Goal: Task Accomplishment & Management: Complete application form

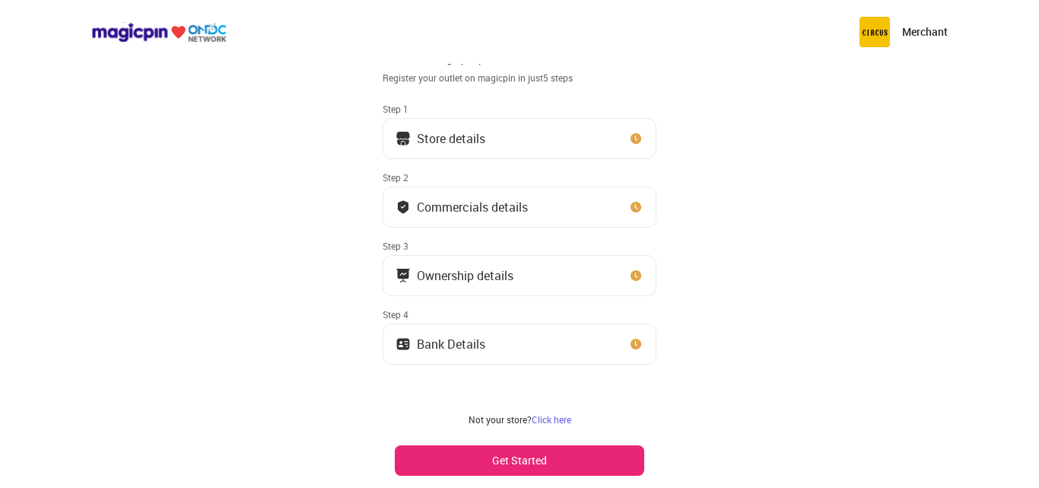
scroll to position [40, 0]
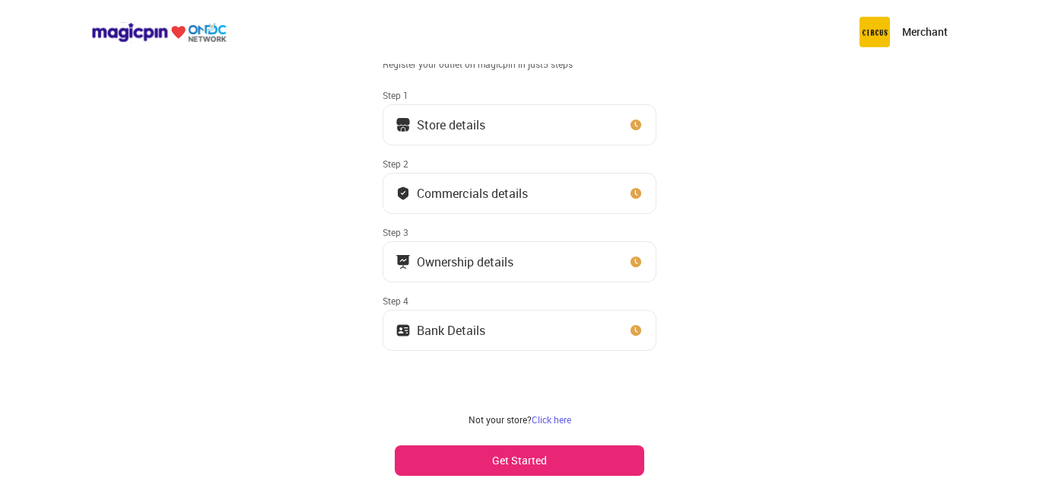
click at [602, 131] on button "Store details" at bounding box center [520, 124] width 274 height 41
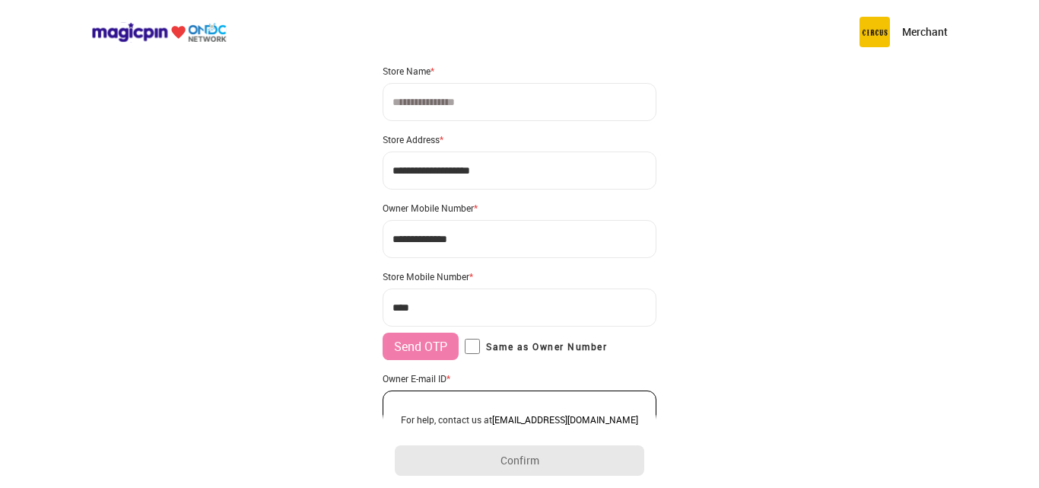
click at [493, 106] on input at bounding box center [520, 102] width 274 height 38
type input "*"
type input "**********"
click at [500, 171] on input "**********" at bounding box center [520, 170] width 274 height 38
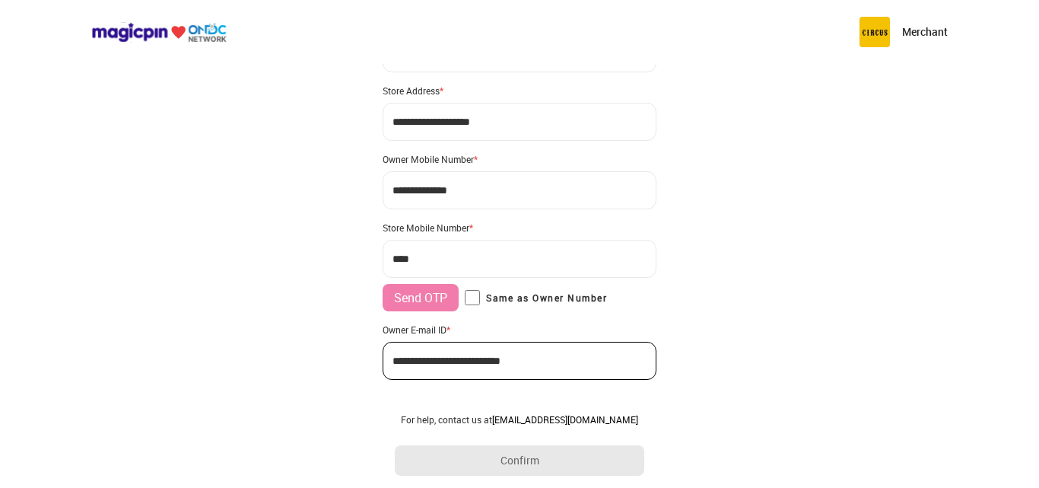
scroll to position [117, 0]
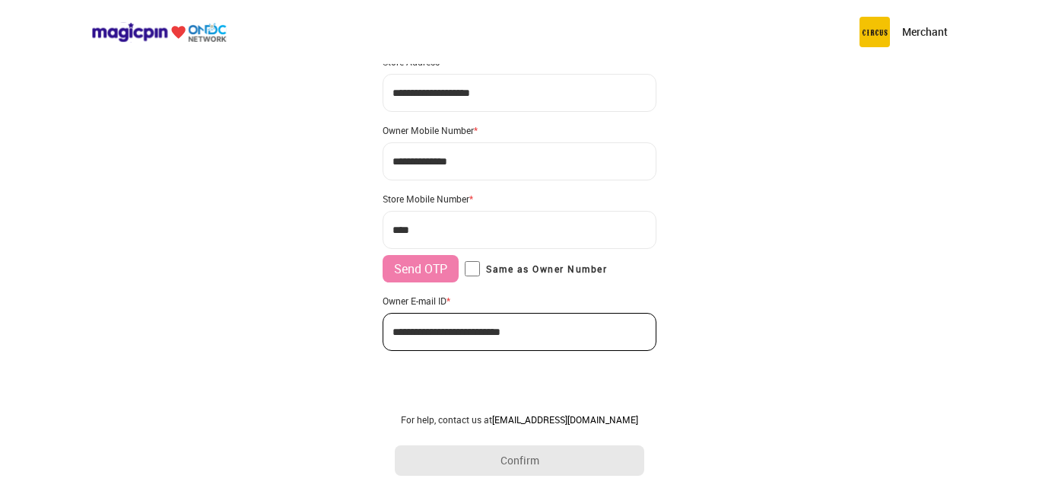
drag, startPoint x: 392, startPoint y: 94, endPoint x: 314, endPoint y: 95, distance: 77.6
click at [314, 95] on div "**********" at bounding box center [519, 185] width 1039 height 605
type input "**********"
click at [445, 236] on input "***" at bounding box center [520, 230] width 274 height 38
type input "**********"
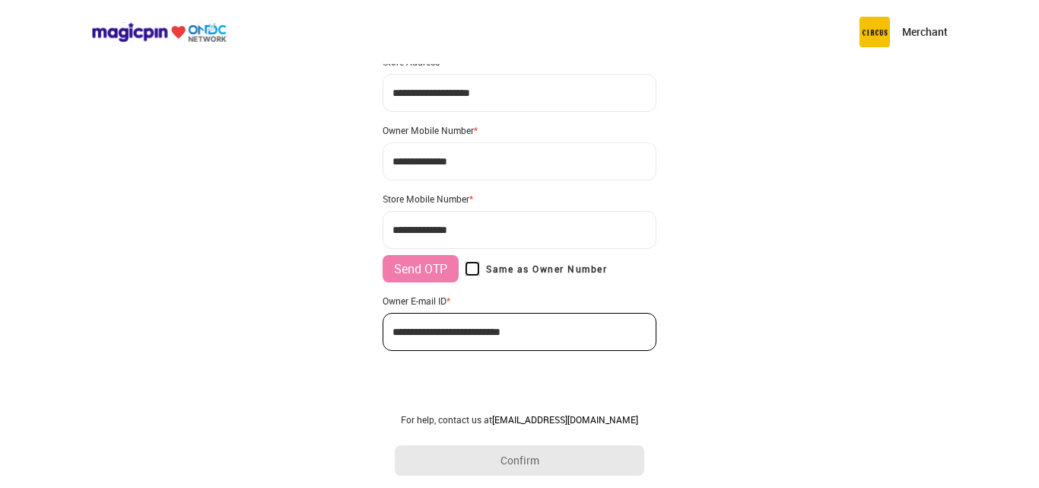
scroll to position [105, 0]
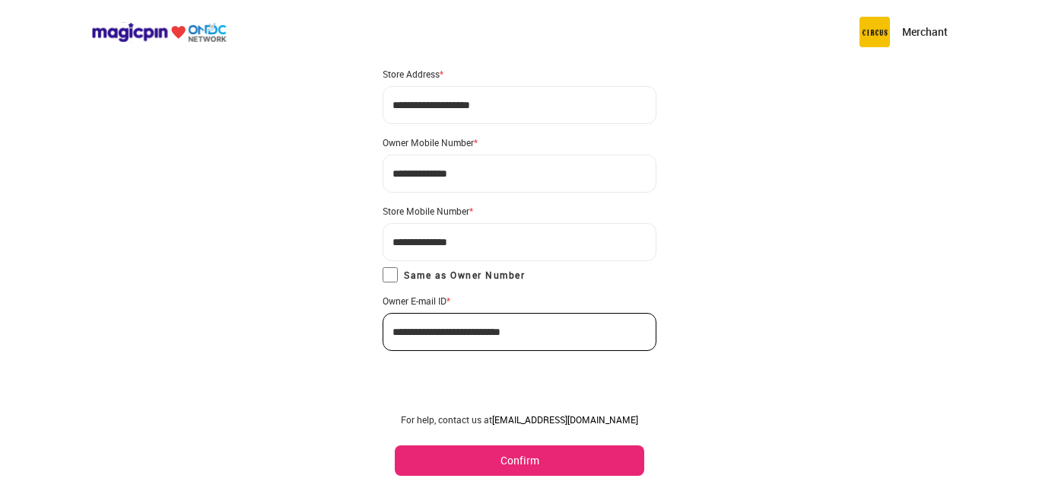
click at [548, 460] on button "Confirm" at bounding box center [519, 460] width 249 height 30
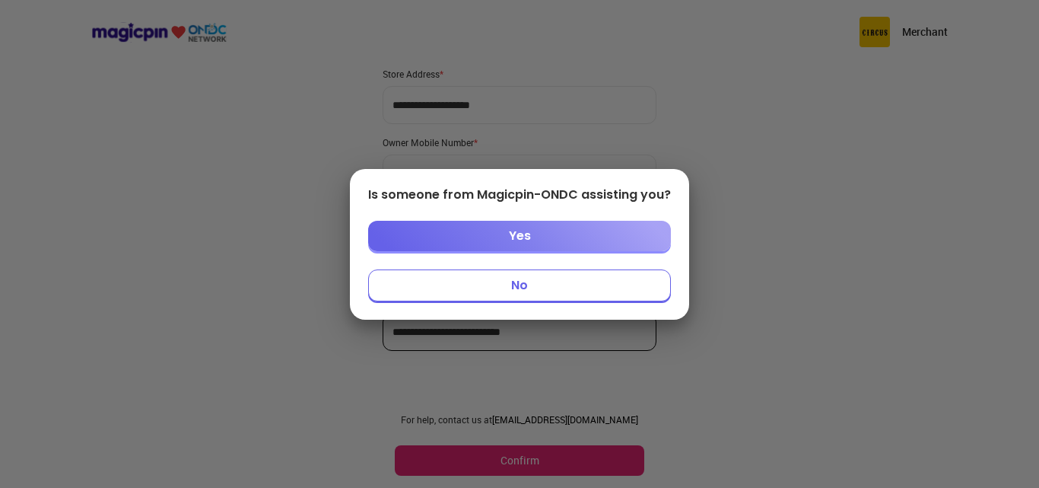
click at [583, 233] on button "Yes" at bounding box center [519, 236] width 303 height 30
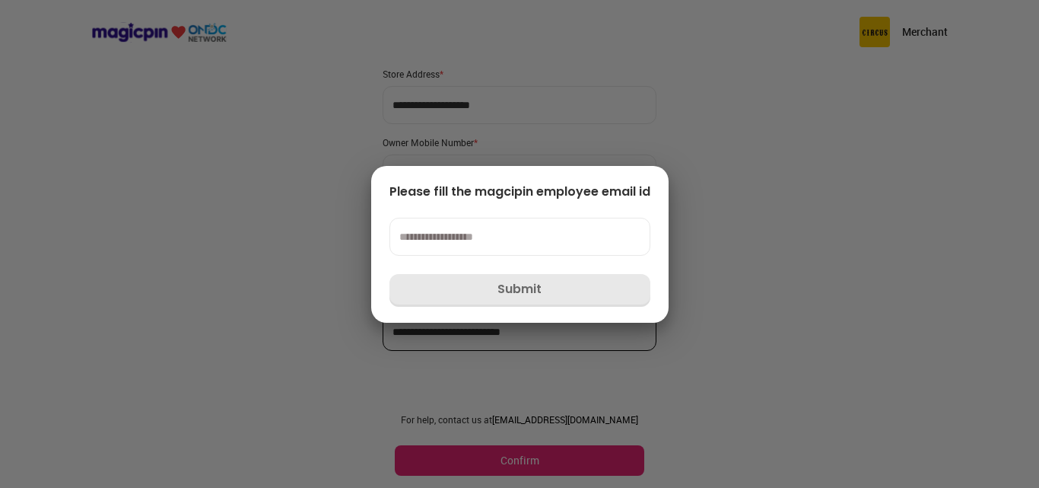
click at [583, 233] on input at bounding box center [519, 237] width 261 height 38
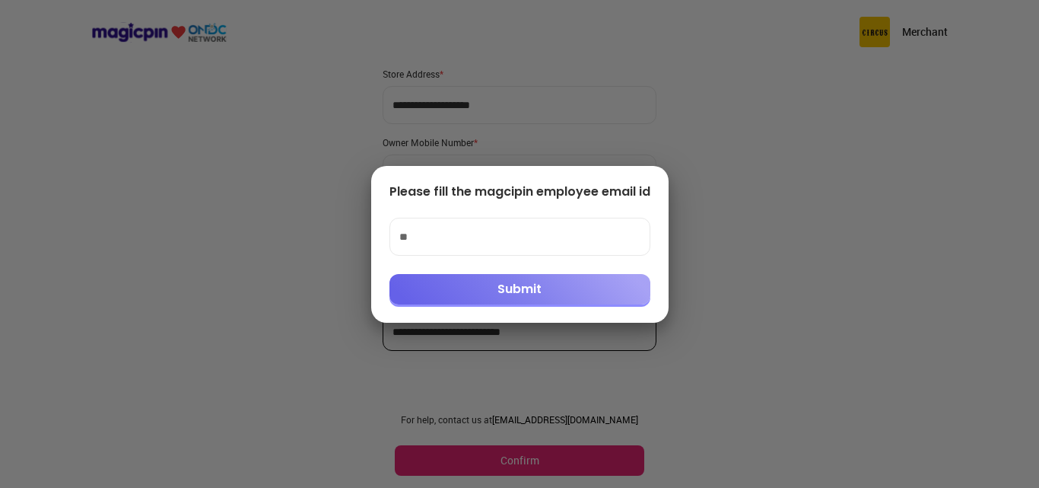
type input "*"
click at [523, 290] on button "Submit" at bounding box center [519, 289] width 261 height 30
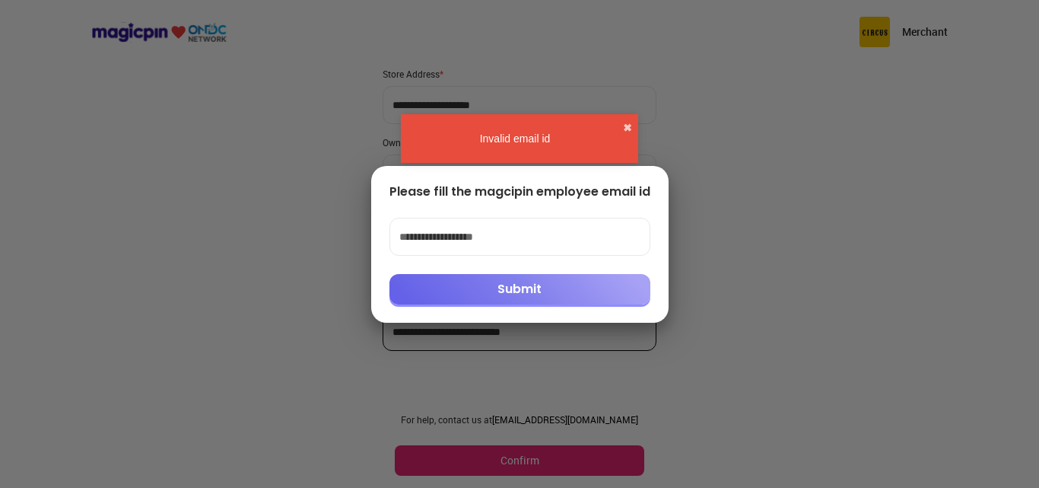
click at [541, 238] on input "**********" at bounding box center [519, 237] width 261 height 38
type input "**********"
click at [538, 285] on button "Submit" at bounding box center [519, 289] width 261 height 30
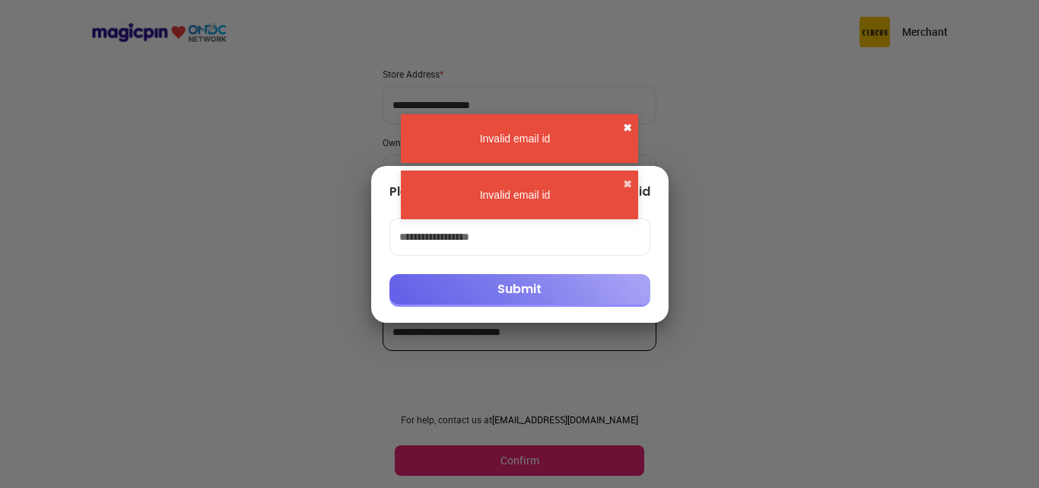
click at [632, 130] on div "Invalid email id ✖" at bounding box center [519, 138] width 237 height 49
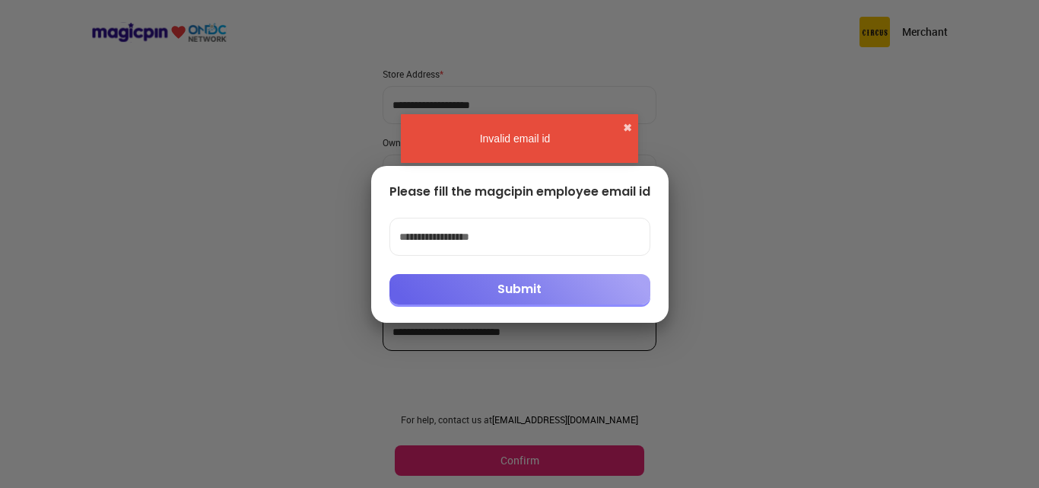
drag, startPoint x: 627, startPoint y: 127, endPoint x: 629, endPoint y: 153, distance: 26.0
click at [628, 140] on div "Invalid email id ✖ Invalid email id ✖" at bounding box center [519, 137] width 243 height 71
click at [744, 261] on div at bounding box center [519, 244] width 1039 height 488
drag, startPoint x: 617, startPoint y: 300, endPoint x: 696, endPoint y: 298, distance: 79.1
click at [608, 300] on button "Submit" at bounding box center [519, 289] width 261 height 30
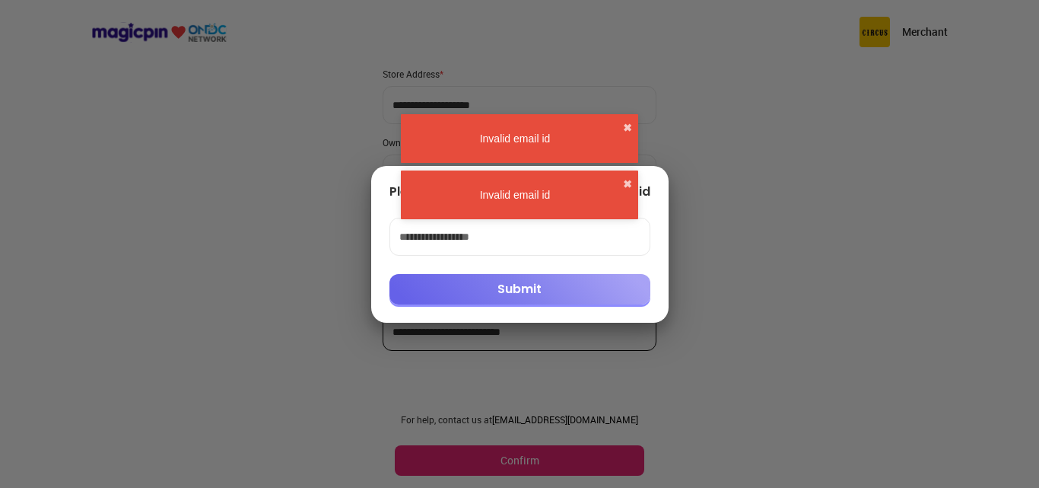
drag, startPoint x: 758, startPoint y: 284, endPoint x: 647, endPoint y: 215, distance: 131.1
click at [737, 269] on div at bounding box center [519, 244] width 1039 height 488
drag, startPoint x: 647, startPoint y: 215, endPoint x: 596, endPoint y: 233, distance: 53.2
click at [641, 215] on div "**********" at bounding box center [519, 244] width 261 height 120
drag, startPoint x: 602, startPoint y: 245, endPoint x: 11, endPoint y: 238, distance: 591.0
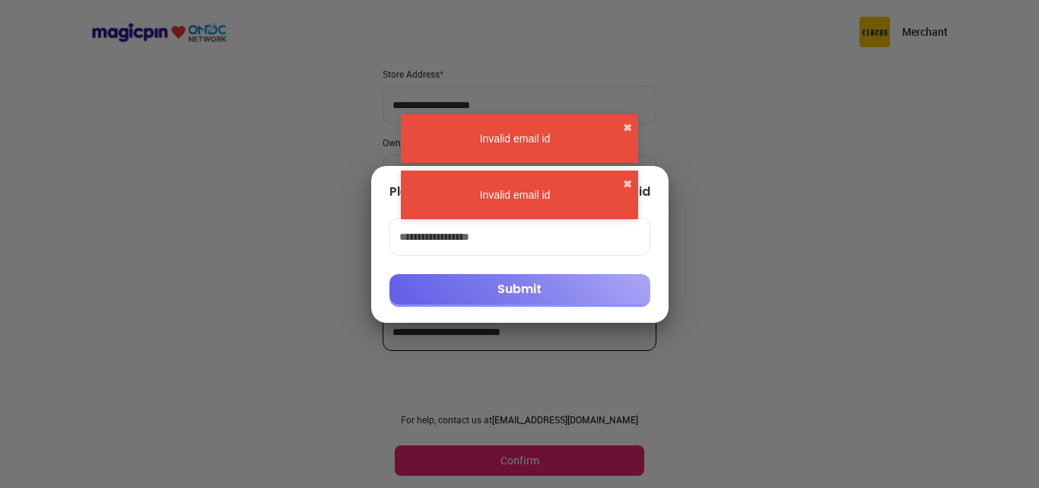
click at [10, 237] on div "**********" at bounding box center [519, 244] width 1039 height 488
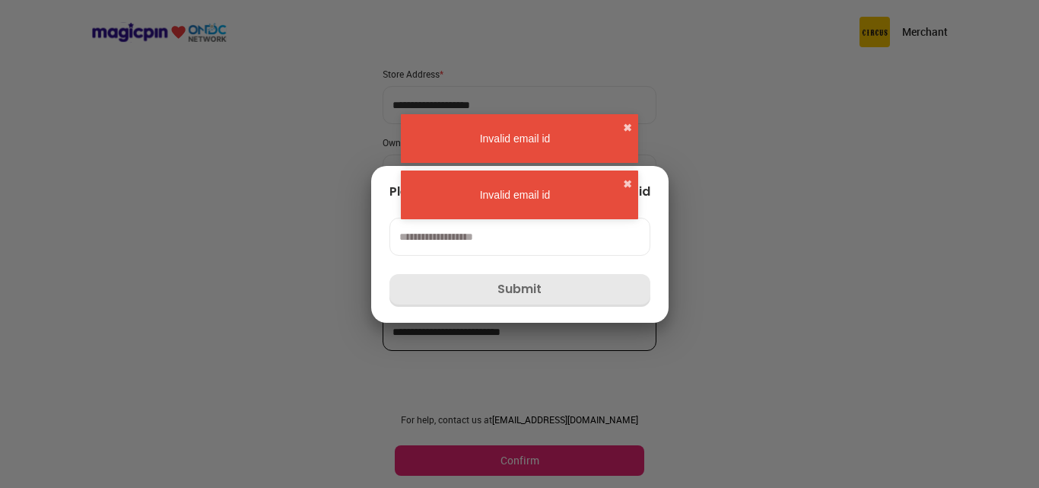
drag, startPoint x: 869, startPoint y: 313, endPoint x: 760, endPoint y: 303, distance: 110.0
click at [870, 311] on div at bounding box center [519, 244] width 1039 height 488
click at [745, 284] on div at bounding box center [519, 244] width 1039 height 488
click at [584, 242] on input at bounding box center [519, 237] width 261 height 38
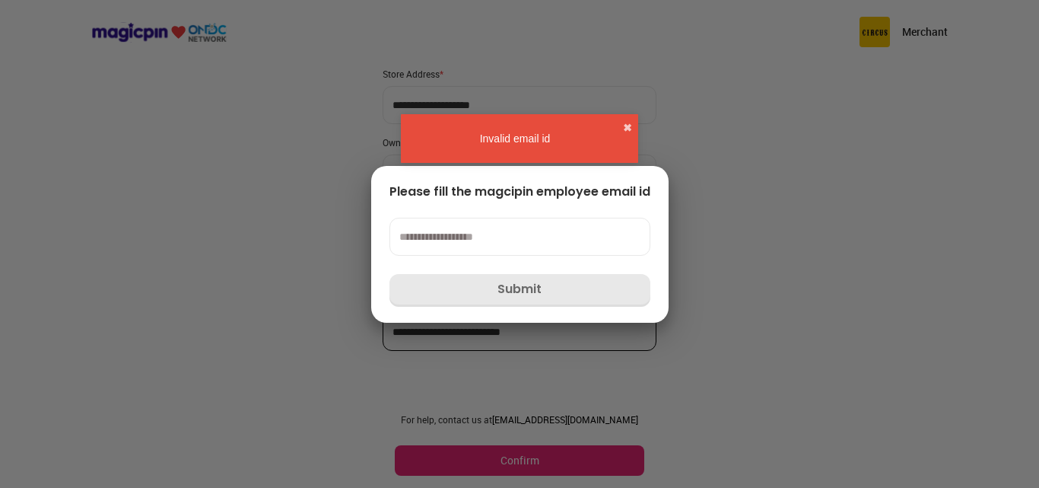
click at [889, 281] on div at bounding box center [519, 244] width 1039 height 488
click at [584, 249] on input at bounding box center [519, 237] width 261 height 38
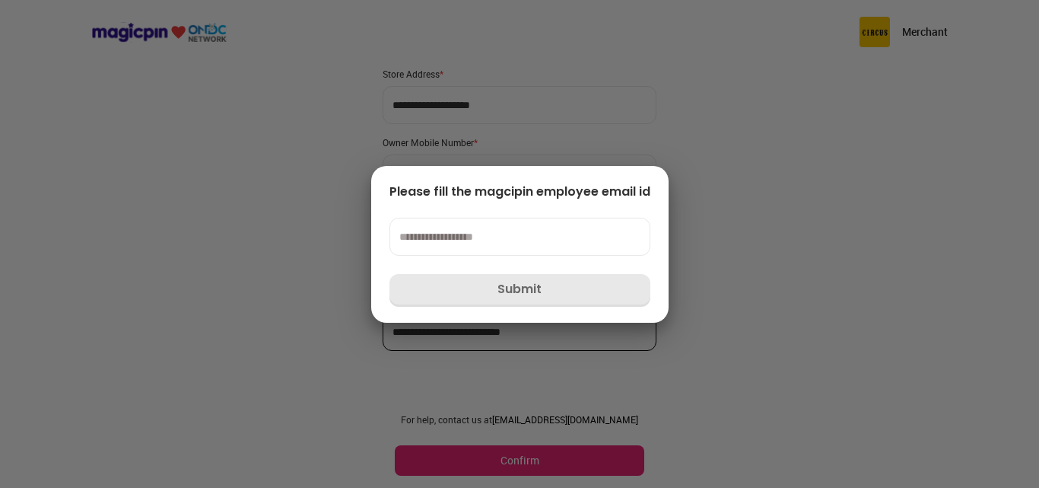
click at [604, 315] on div "Please fill the magcipin employee email id Submit" at bounding box center [519, 244] width 297 height 157
click at [510, 240] on input at bounding box center [519, 237] width 261 height 38
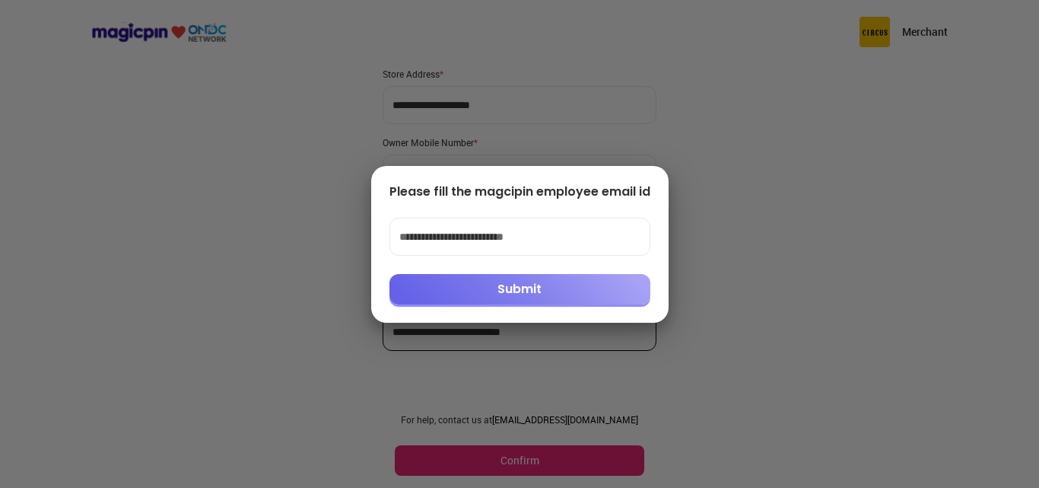
type input "**********"
click at [572, 278] on button "Submit" at bounding box center [519, 289] width 261 height 30
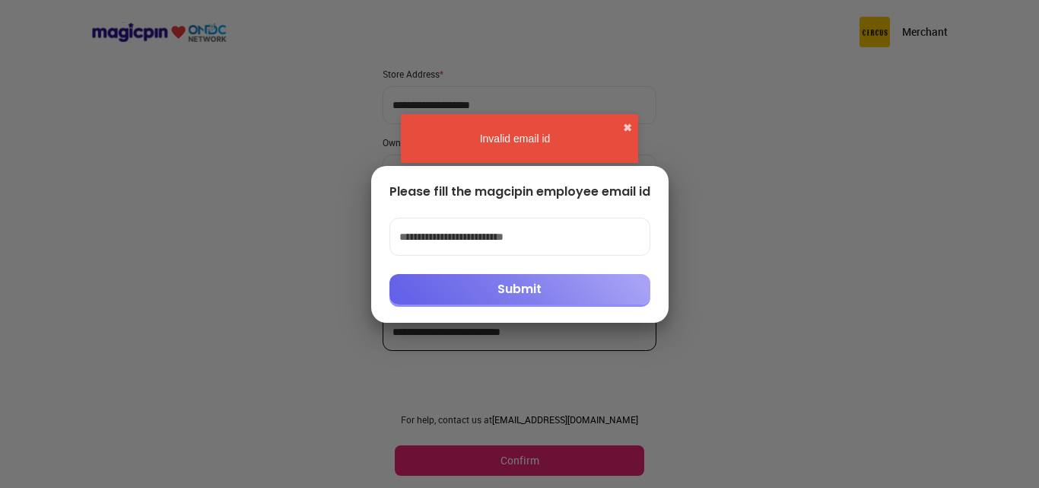
click at [583, 294] on button "Submit" at bounding box center [519, 289] width 261 height 30
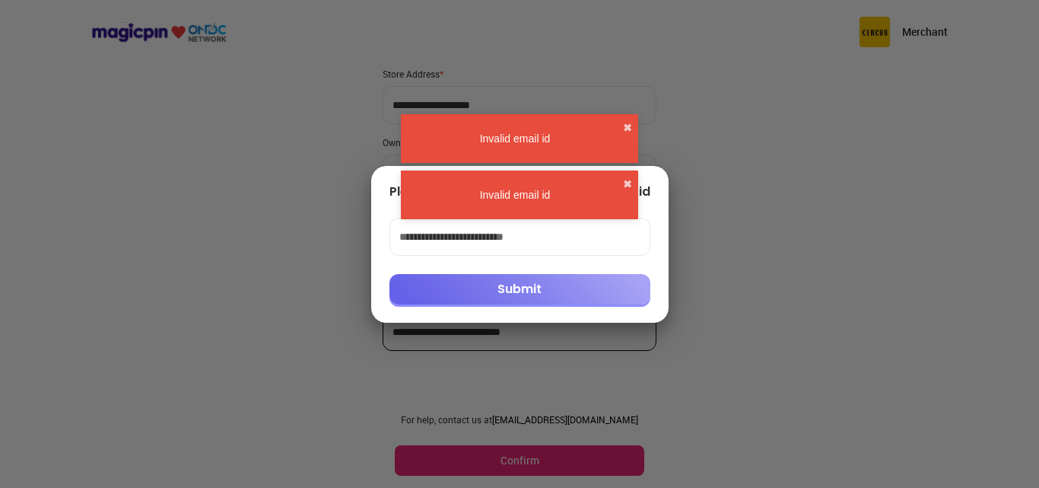
click at [821, 170] on div at bounding box center [519, 244] width 1039 height 488
drag, startPoint x: 177, startPoint y: 107, endPoint x: 151, endPoint y: 132, distance: 36.0
click at [151, 132] on div at bounding box center [519, 244] width 1039 height 488
click at [851, 48] on div at bounding box center [519, 244] width 1039 height 488
click at [624, 128] on button "✖" at bounding box center [627, 127] width 9 height 15
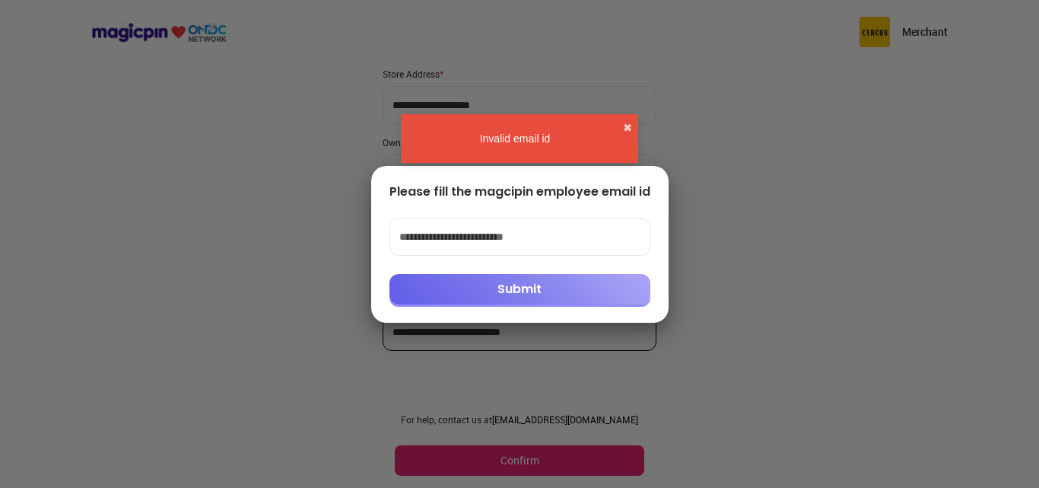
drag, startPoint x: 627, startPoint y: 140, endPoint x: 626, endPoint y: 161, distance: 21.3
click at [628, 156] on div "Invalid email id ✖ Invalid email id ✖" at bounding box center [519, 137] width 243 height 71
drag, startPoint x: 610, startPoint y: 232, endPoint x: 597, endPoint y: 240, distance: 15.4
click at [609, 233] on input "**********" at bounding box center [519, 237] width 261 height 38
drag, startPoint x: 597, startPoint y: 240, endPoint x: 0, endPoint y: 238, distance: 597.1
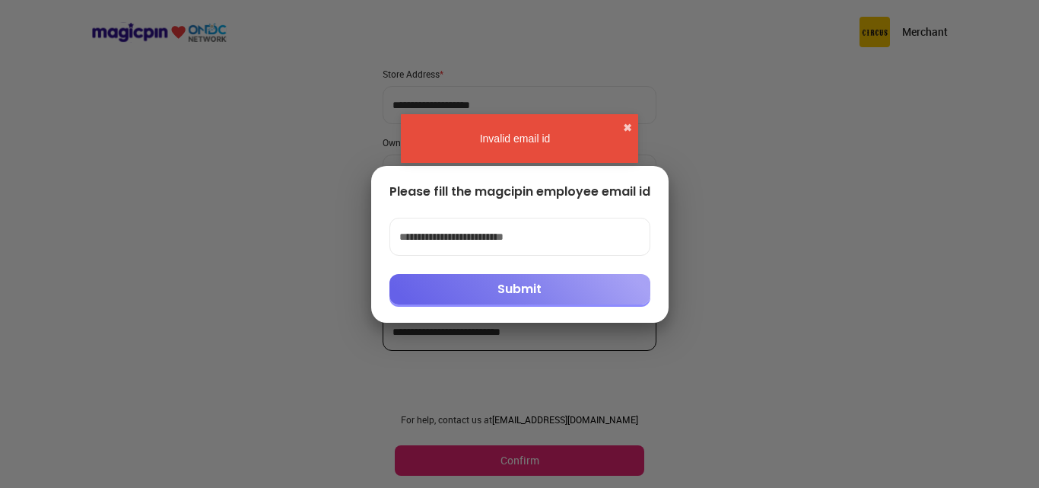
click at [0, 238] on div "**********" at bounding box center [519, 244] width 1039 height 488
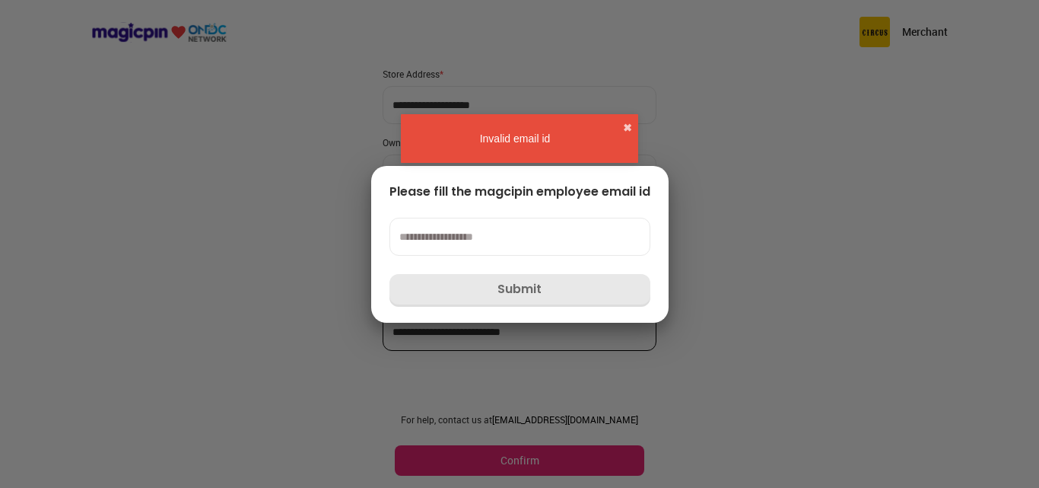
drag, startPoint x: 732, startPoint y: 301, endPoint x: 718, endPoint y: 270, distance: 34.4
click at [732, 297] on div at bounding box center [519, 244] width 1039 height 488
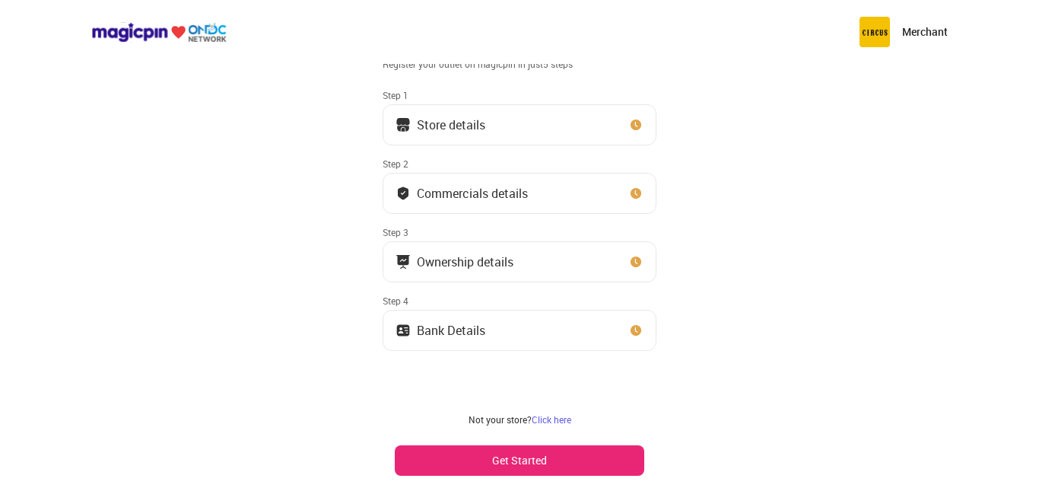
scroll to position [40, 0]
click at [513, 453] on button "Get Started" at bounding box center [519, 460] width 249 height 30
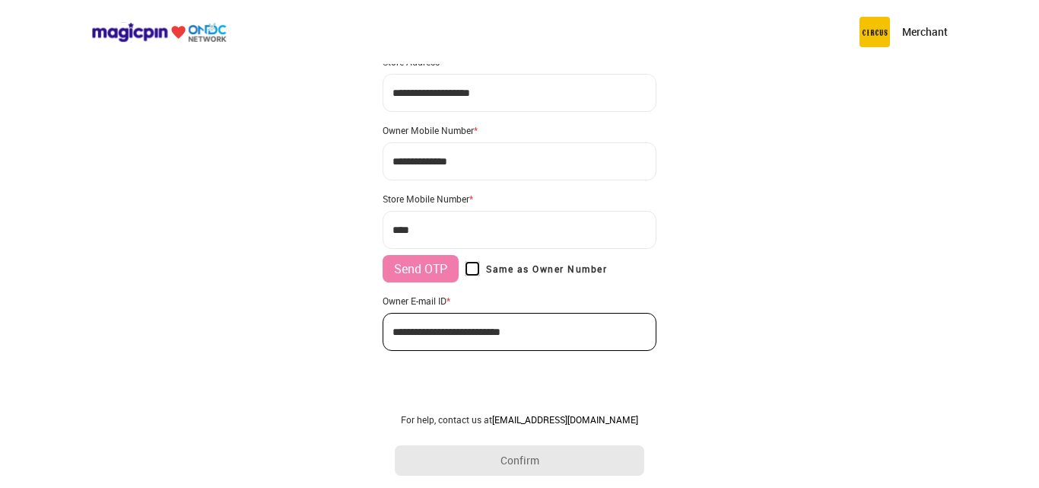
type input "**********"
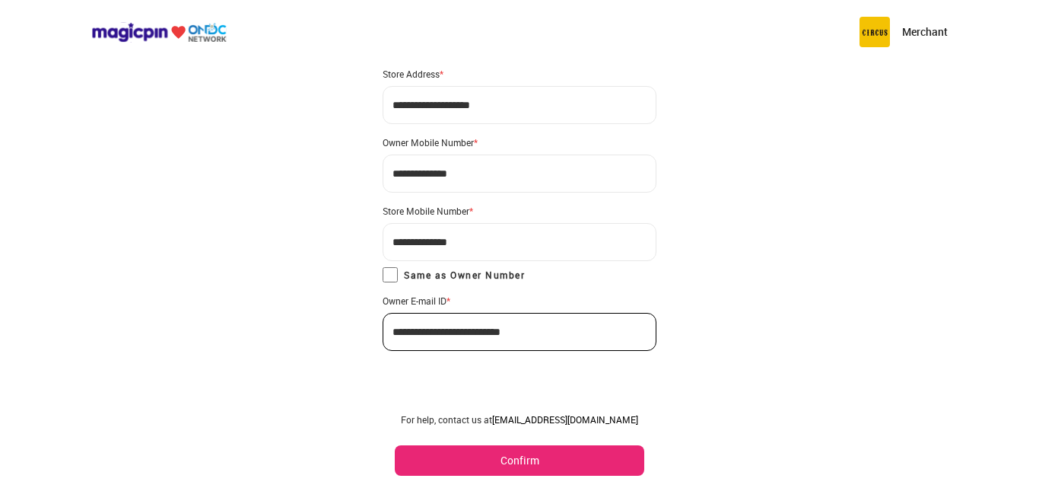
click at [532, 465] on button "Confirm" at bounding box center [519, 460] width 249 height 30
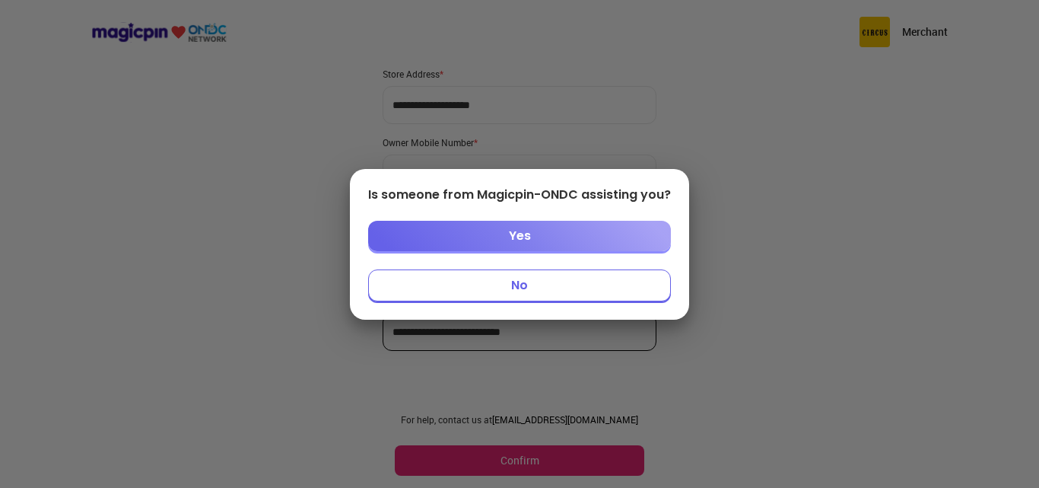
click at [539, 275] on button "No" at bounding box center [519, 285] width 303 height 32
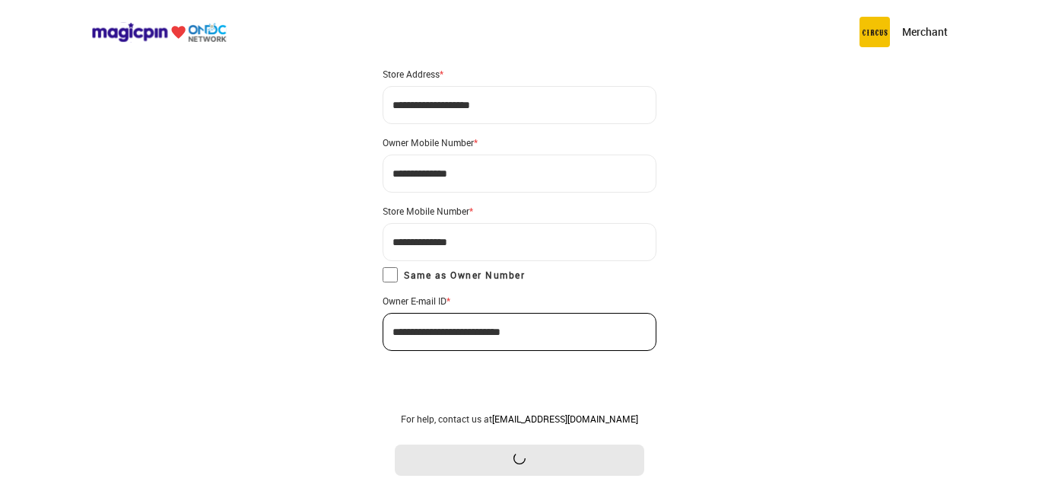
scroll to position [0, 0]
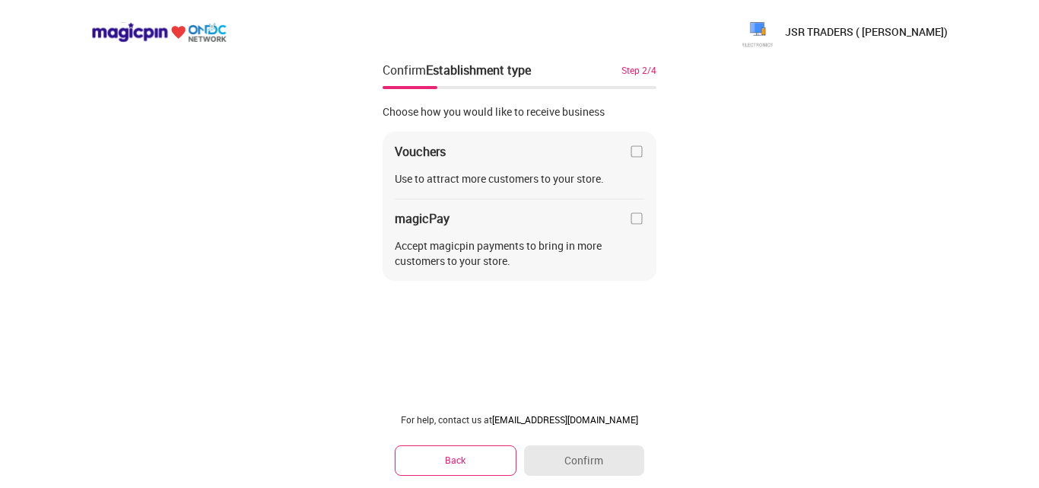
click at [633, 214] on img at bounding box center [636, 218] width 15 height 15
click at [587, 450] on button "Confirm" at bounding box center [584, 460] width 120 height 30
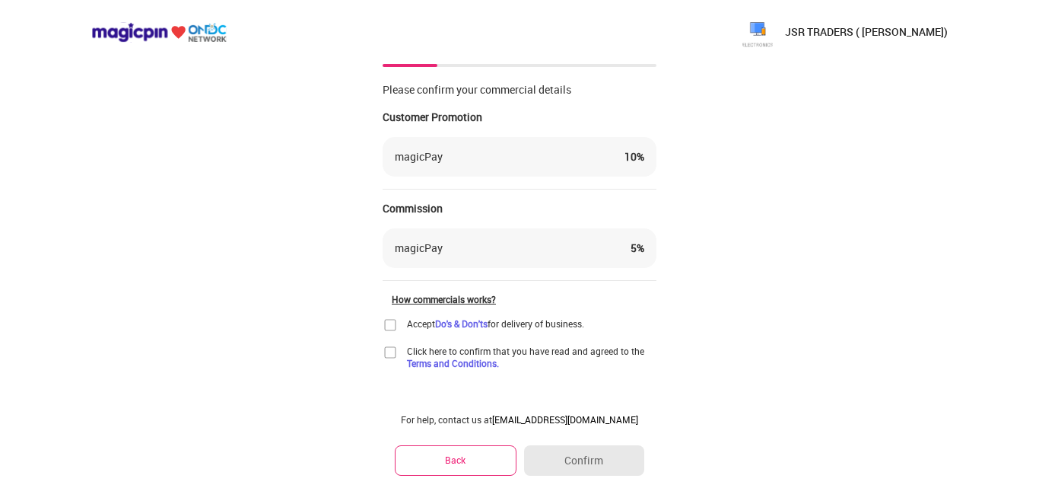
scroll to position [40, 0]
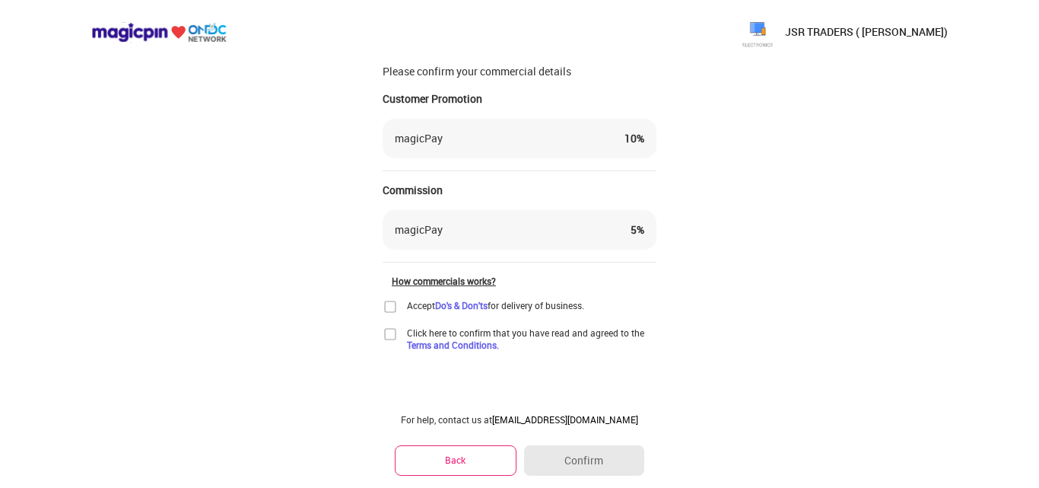
click at [393, 307] on img at bounding box center [390, 306] width 15 height 15
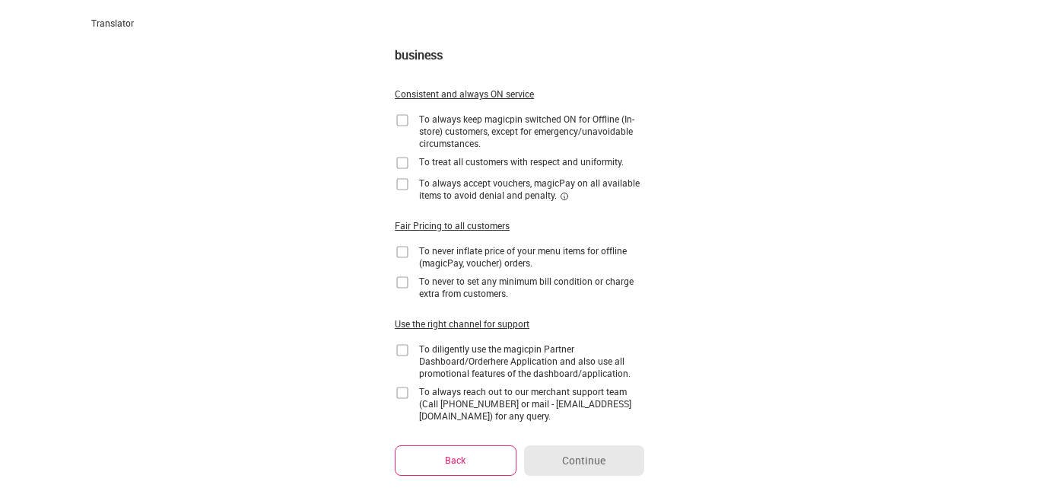
scroll to position [0, 0]
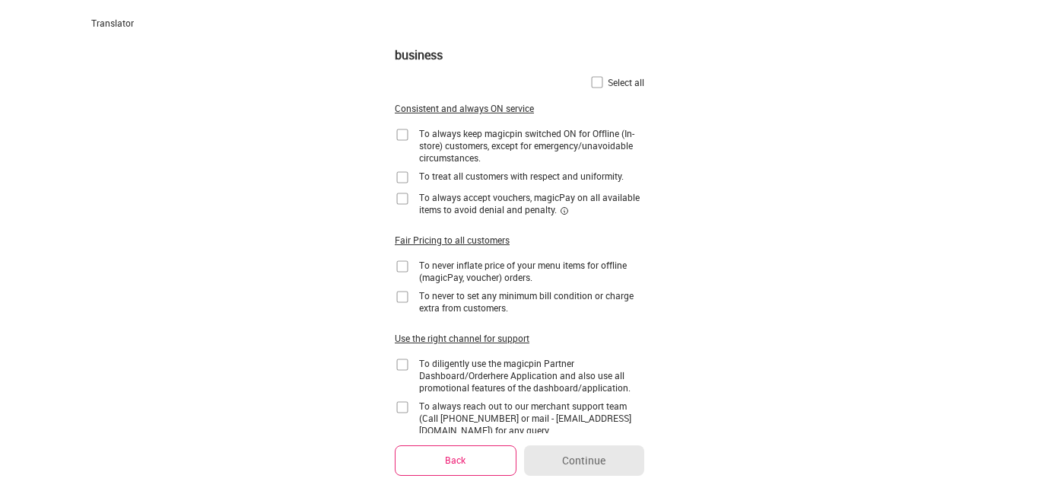
click at [599, 83] on img at bounding box center [596, 82] width 15 height 15
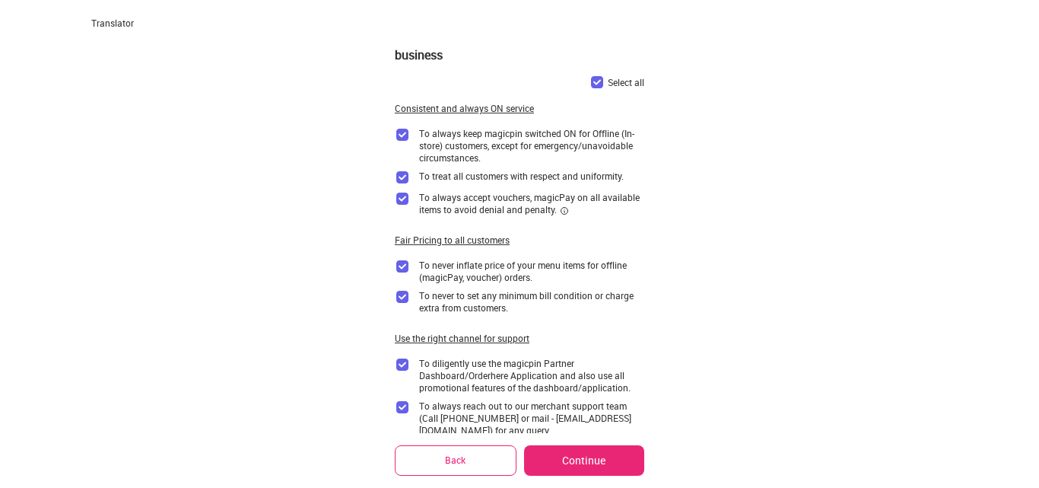
click at [612, 449] on button "Continue" at bounding box center [584, 460] width 120 height 30
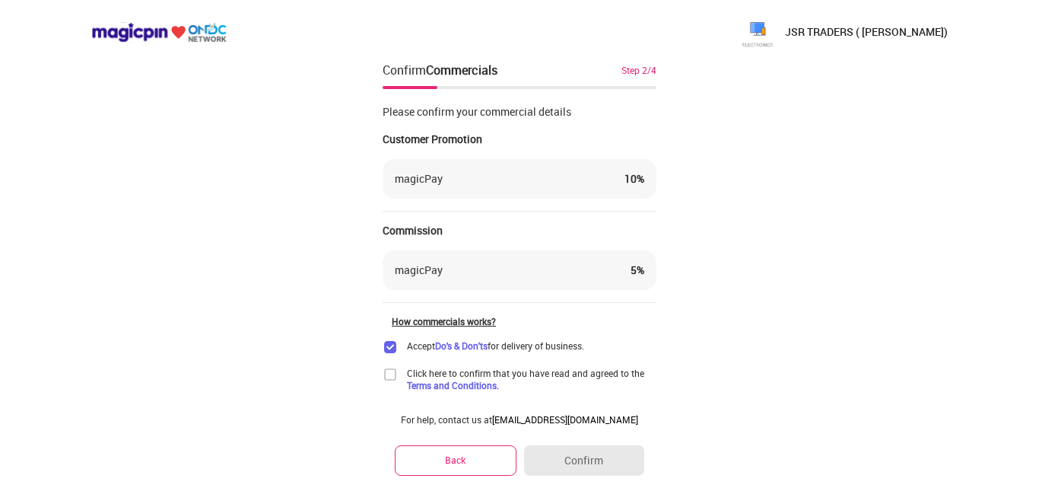
click at [394, 377] on img at bounding box center [390, 374] width 15 height 15
click at [585, 461] on button "Confirm" at bounding box center [584, 460] width 120 height 30
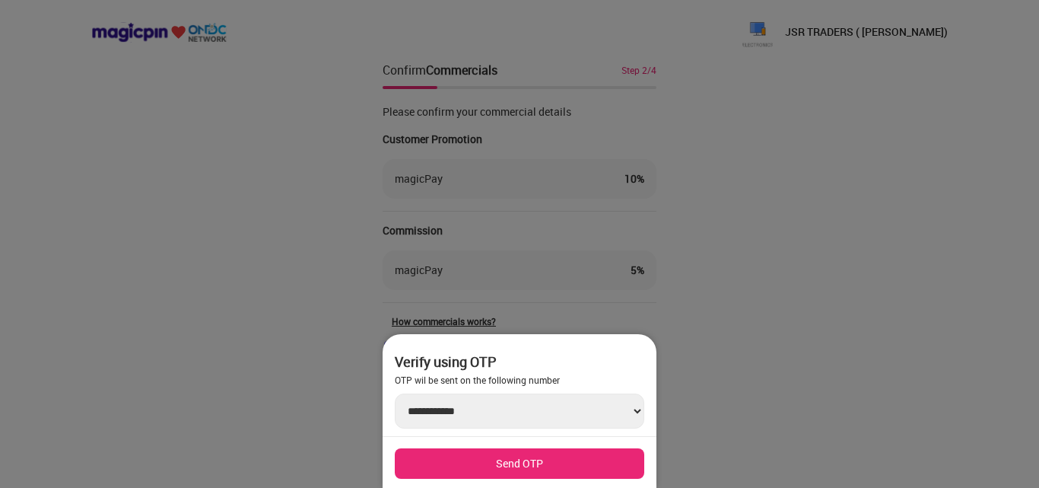
click at [575, 456] on button "Send OTP" at bounding box center [519, 463] width 249 height 30
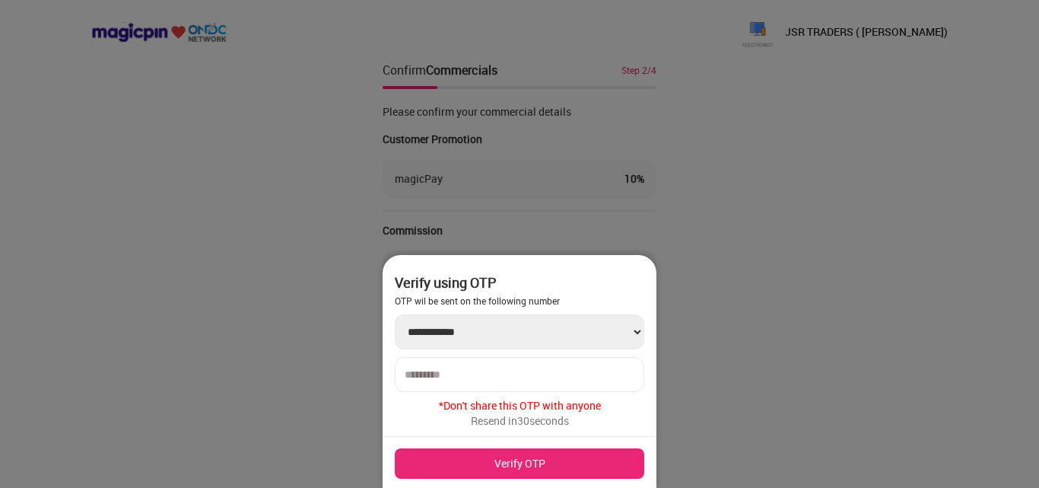
click at [522, 374] on input "number" at bounding box center [520, 374] width 230 height 12
type input "******"
click at [543, 443] on div "**********" at bounding box center [520, 372] width 274 height 234
click at [543, 450] on button "Verify OTP" at bounding box center [519, 463] width 249 height 30
click at [532, 460] on button "Verify OTP" at bounding box center [519, 463] width 249 height 30
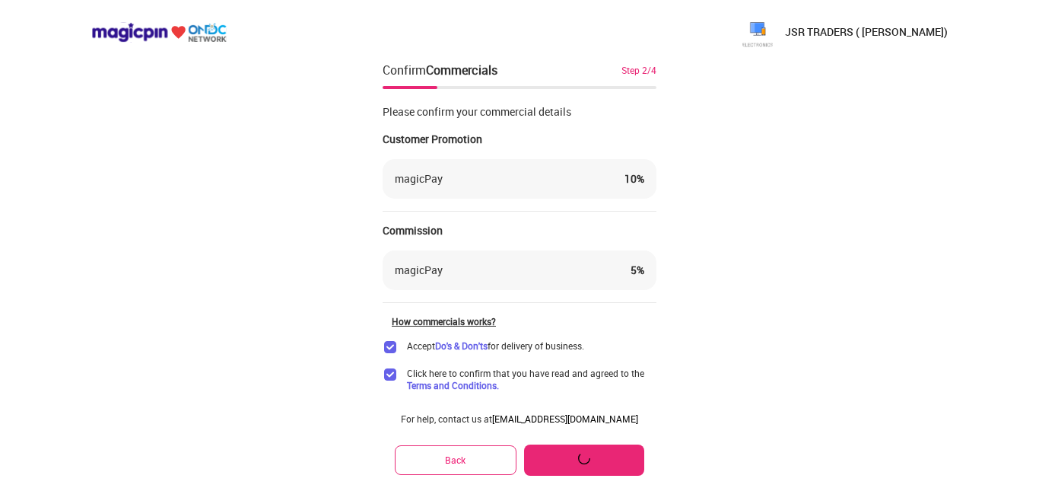
click at [528, 460] on button at bounding box center [584, 459] width 120 height 31
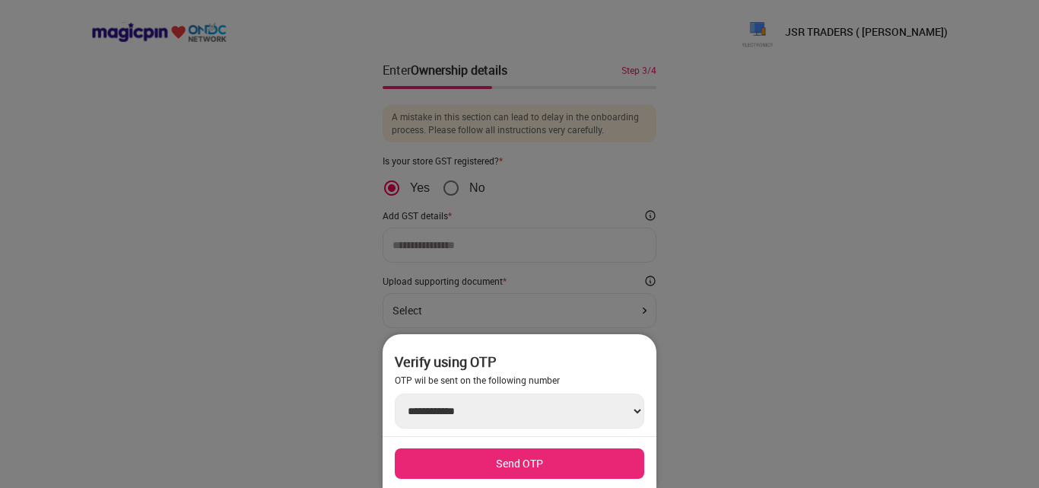
click at [562, 462] on button "Send OTP" at bounding box center [519, 463] width 249 height 30
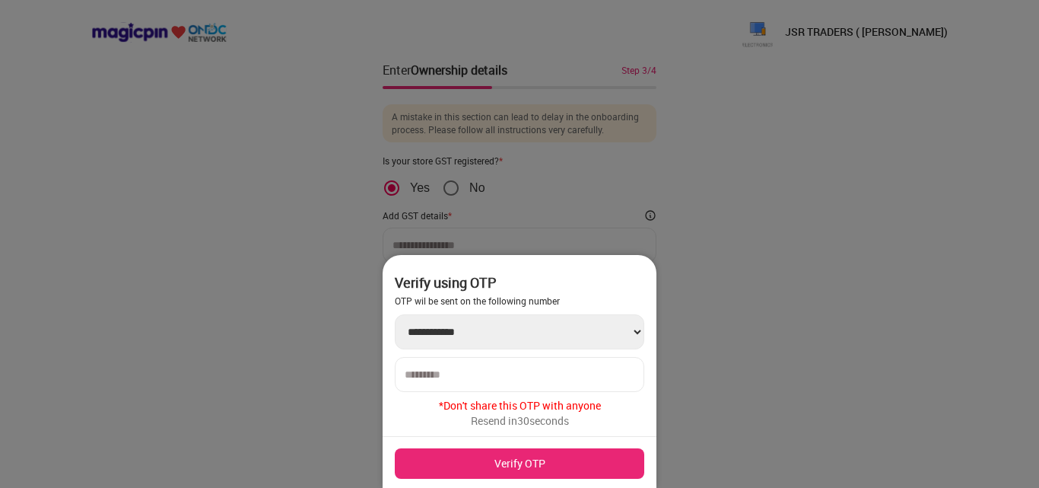
click at [517, 373] on input "number" at bounding box center [520, 374] width 230 height 12
type input "******"
click at [547, 453] on button "Verify OTP" at bounding box center [519, 463] width 249 height 30
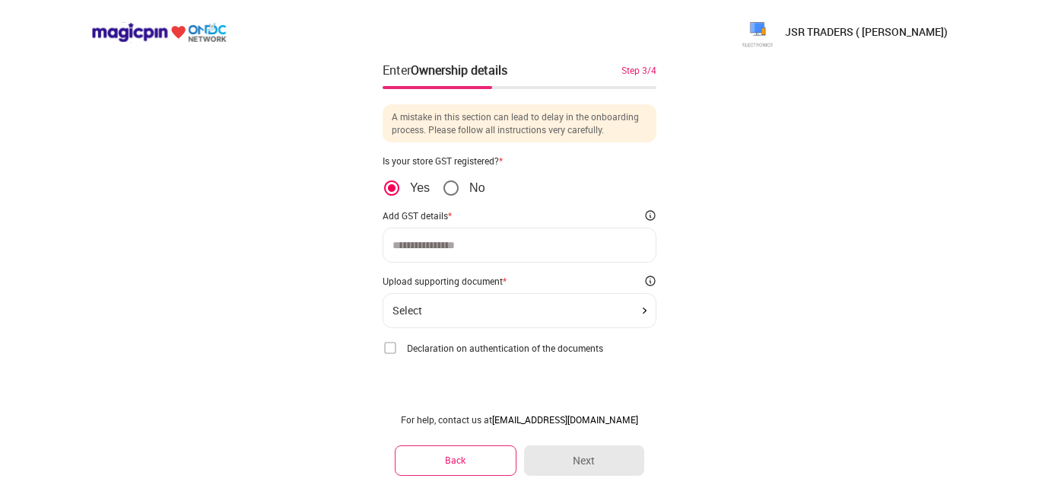
click at [383, 344] on img at bounding box center [390, 347] width 15 height 15
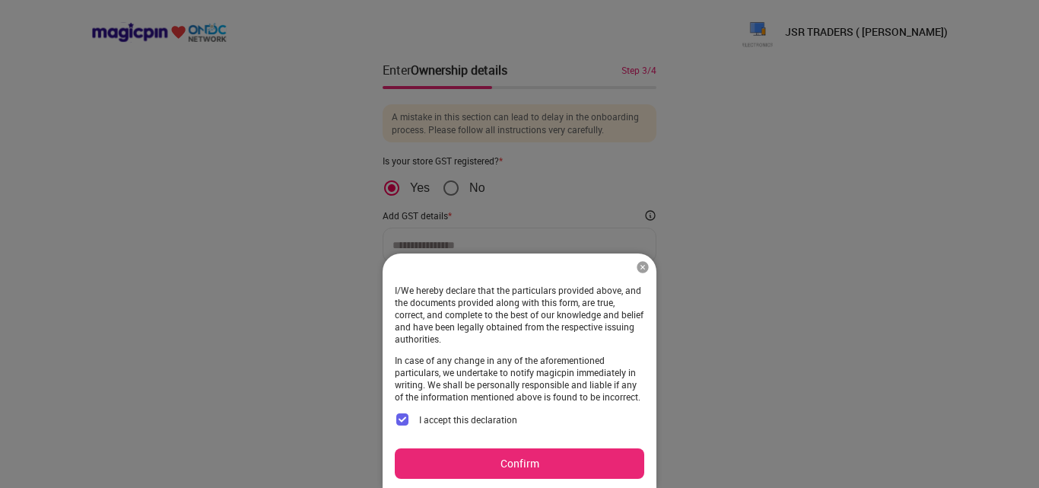
drag, startPoint x: 601, startPoint y: 472, endPoint x: 599, endPoint y: 455, distance: 16.8
click at [600, 471] on button "Confirm" at bounding box center [519, 463] width 249 height 30
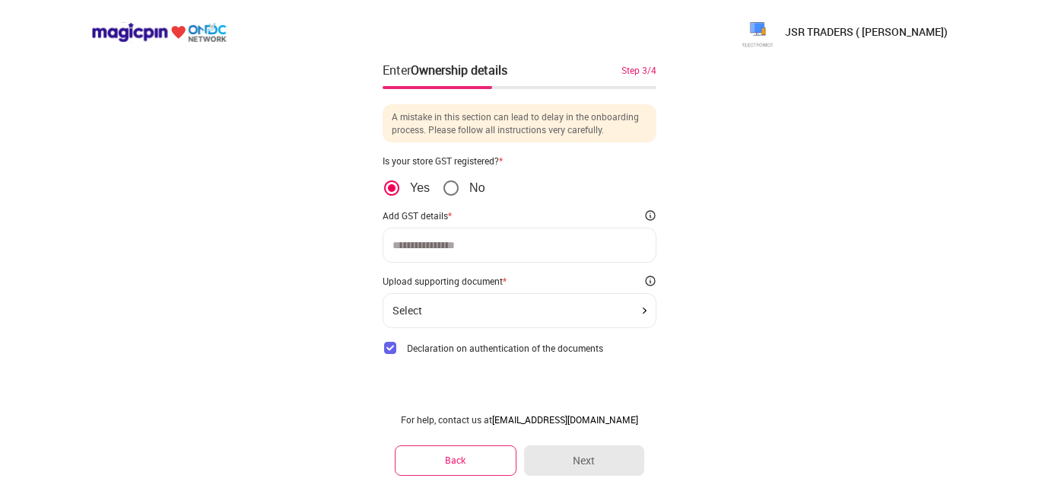
click at [483, 227] on div at bounding box center [520, 244] width 274 height 35
click at [488, 247] on input at bounding box center [519, 245] width 254 height 12
paste input "**********"
type input "**********"
click at [580, 314] on div "Select" at bounding box center [519, 310] width 254 height 12
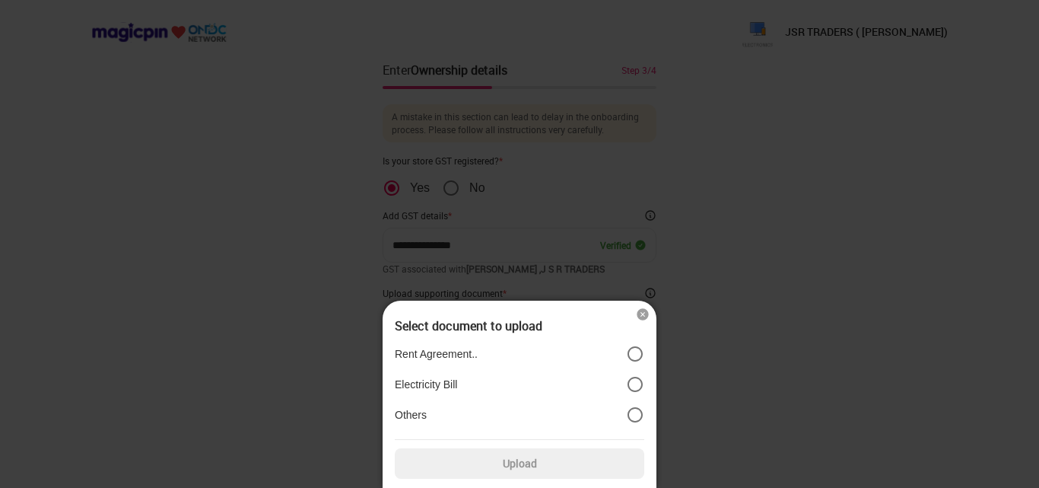
click at [414, 412] on p "Others" at bounding box center [411, 415] width 32 height 14
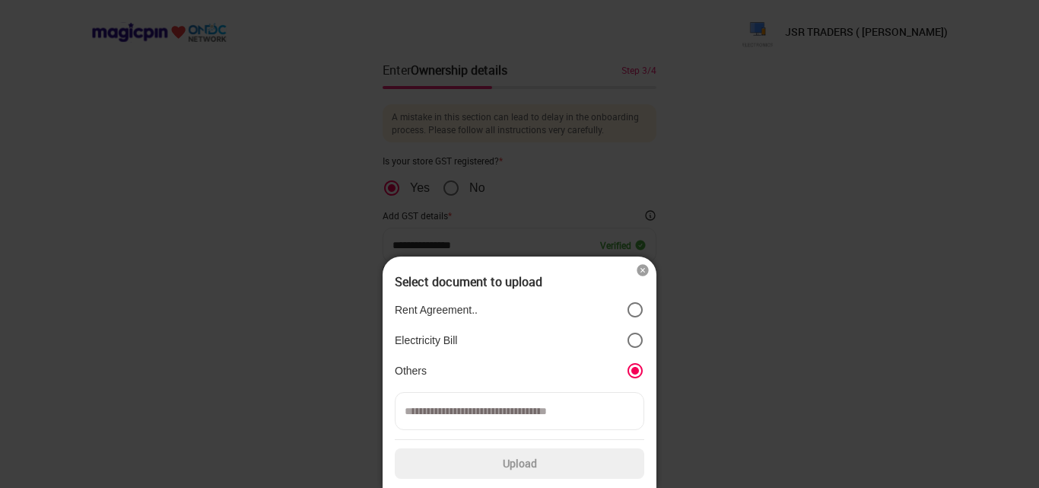
click at [637, 271] on img at bounding box center [642, 269] width 15 height 15
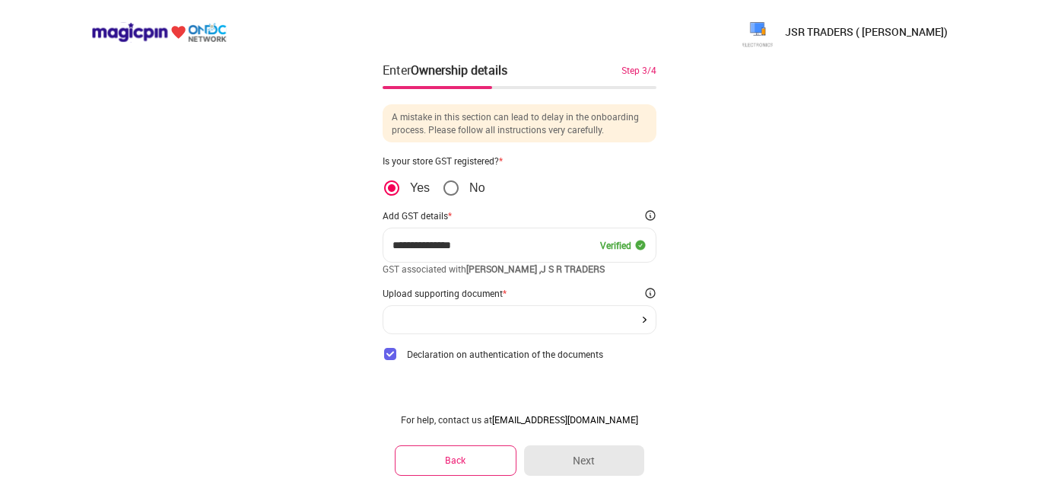
click at [597, 312] on div at bounding box center [520, 319] width 274 height 29
click at [643, 320] on img at bounding box center [645, 319] width 4 height 6
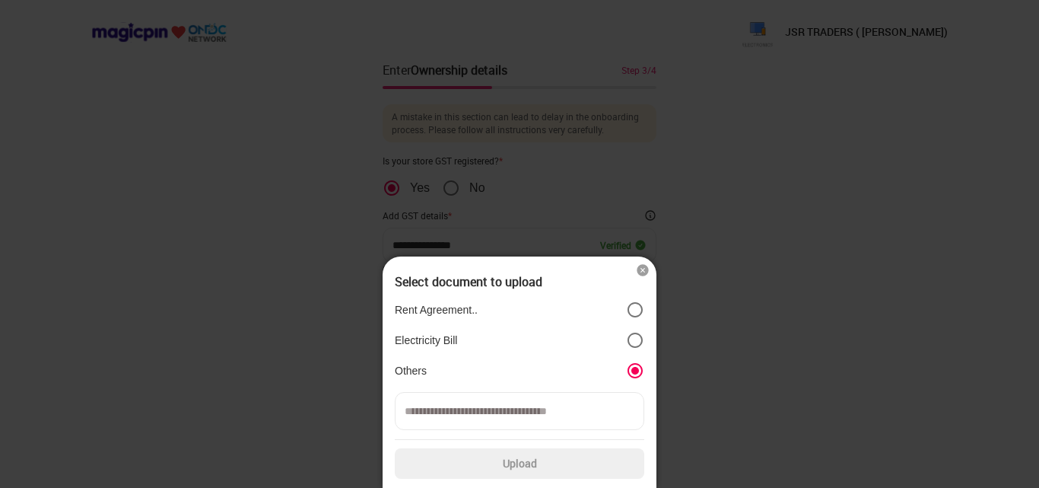
click at [526, 406] on input at bounding box center [519, 411] width 249 height 38
type input "*"
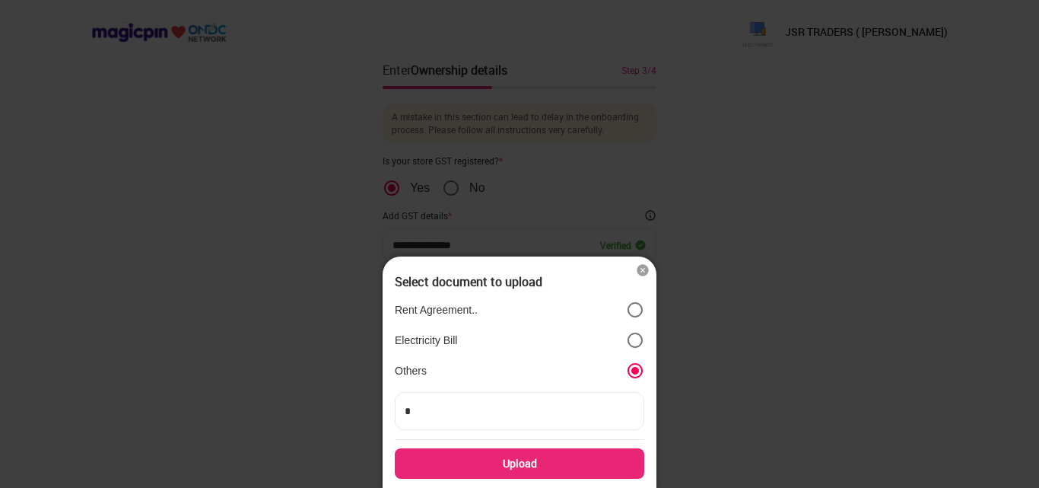
type input "**"
type input "***"
type input "**"
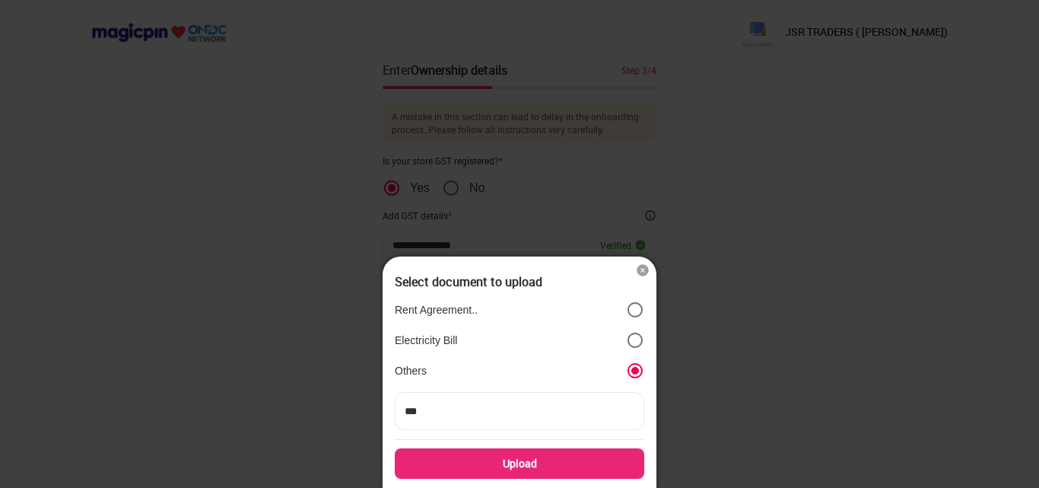
type input "**"
type input "*"
type input "**"
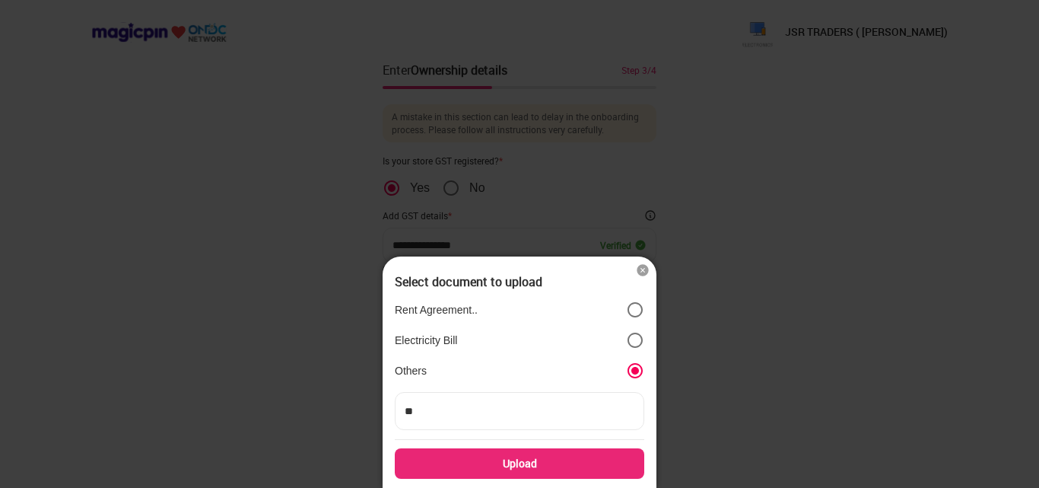
type input "***"
click at [463, 475] on div "Upload" at bounding box center [519, 463] width 249 height 30
click at [0, 0] on input "Upload" at bounding box center [0, 0] width 0 height 0
click at [644, 264] on img at bounding box center [642, 269] width 15 height 15
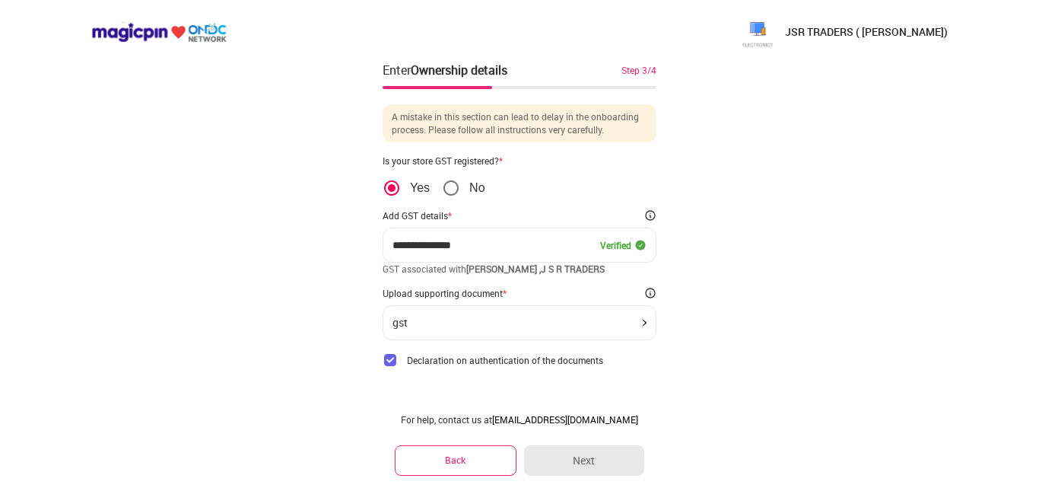
click at [392, 365] on img at bounding box center [390, 359] width 15 height 15
click at [392, 363] on img at bounding box center [390, 359] width 15 height 15
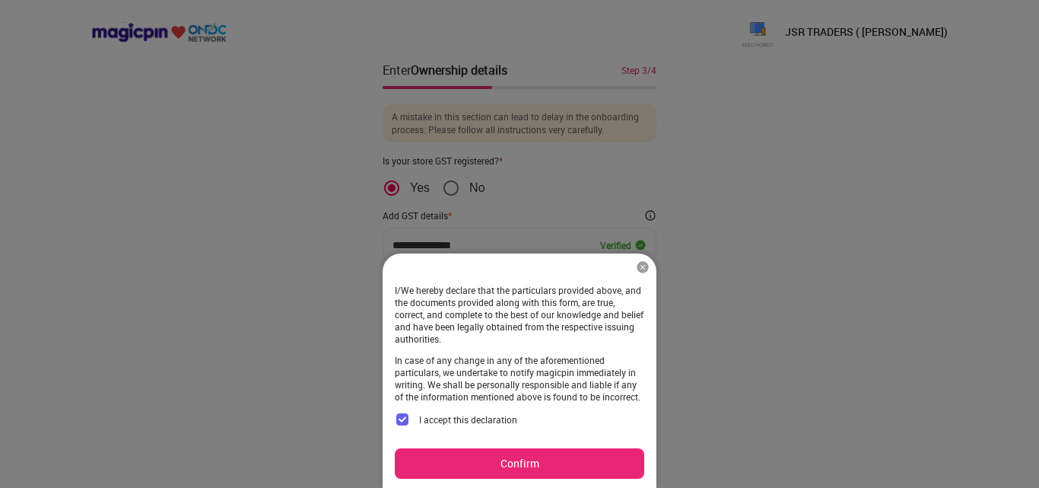
click at [454, 455] on button "Confirm" at bounding box center [519, 463] width 249 height 30
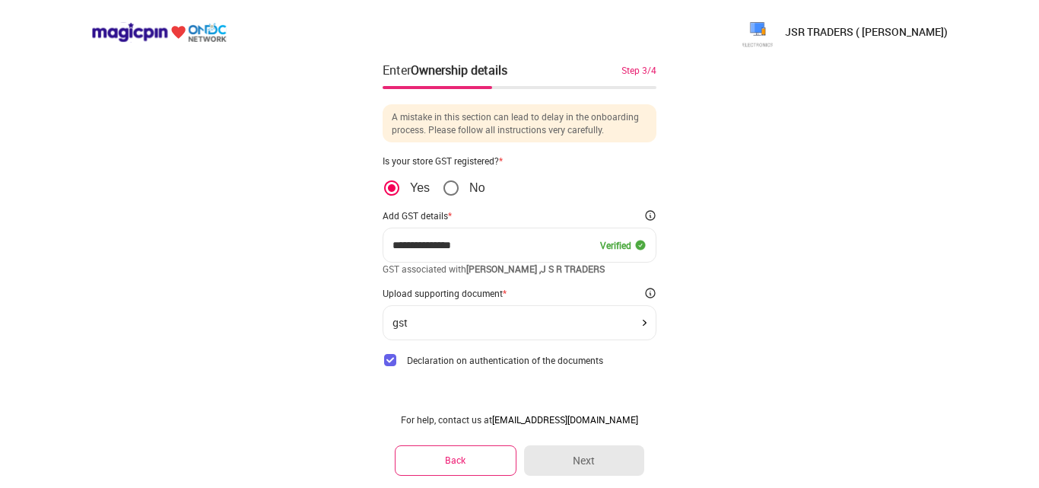
click at [564, 322] on div "gst" at bounding box center [519, 322] width 254 height 12
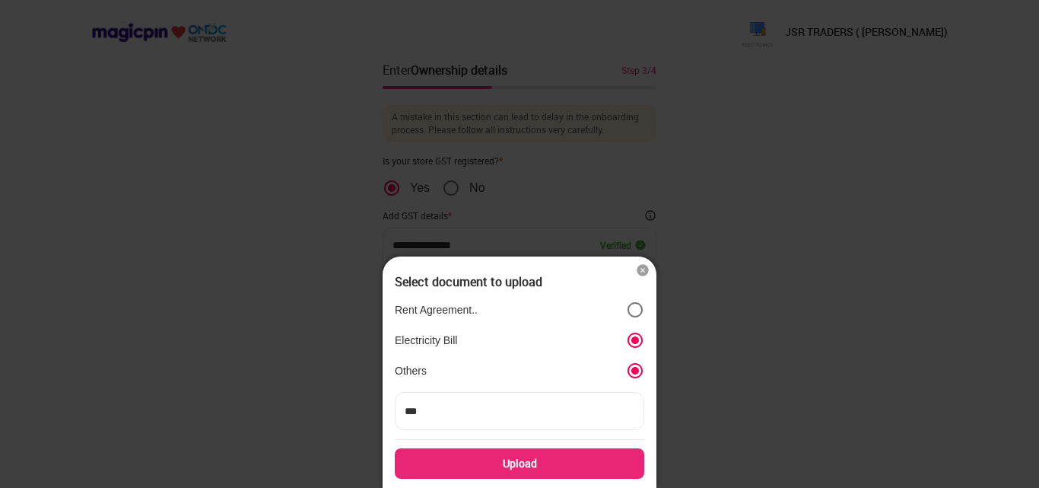
click at [465, 336] on label "Electricity Bill" at bounding box center [519, 340] width 249 height 18
drag, startPoint x: 643, startPoint y: 280, endPoint x: 642, endPoint y: 269, distance: 10.8
click at [643, 279] on div "Select document to upload" at bounding box center [519, 282] width 249 height 14
click at [642, 269] on img at bounding box center [642, 269] width 15 height 15
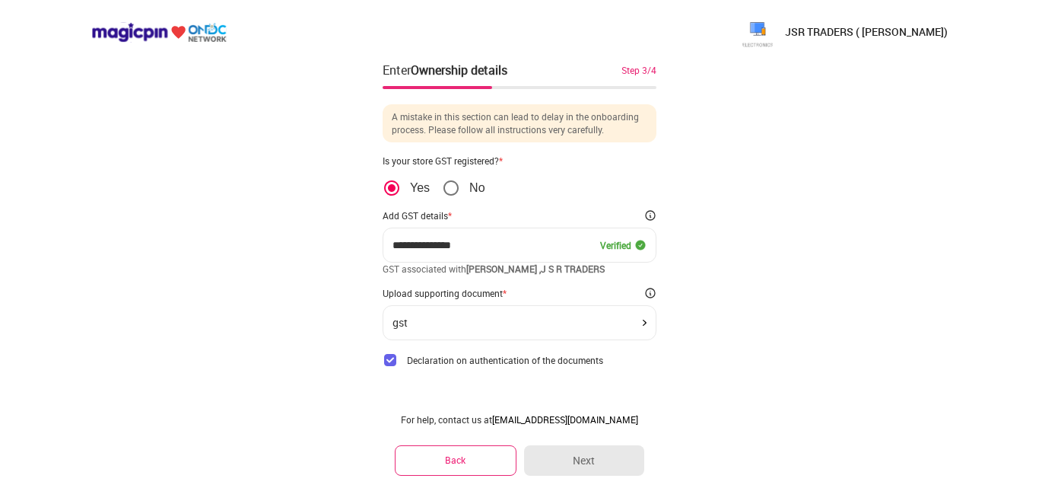
click at [572, 314] on div "gst" at bounding box center [520, 322] width 274 height 35
click at [458, 337] on div "gst" at bounding box center [520, 322] width 274 height 35
click at [465, 325] on div "gst" at bounding box center [519, 322] width 254 height 12
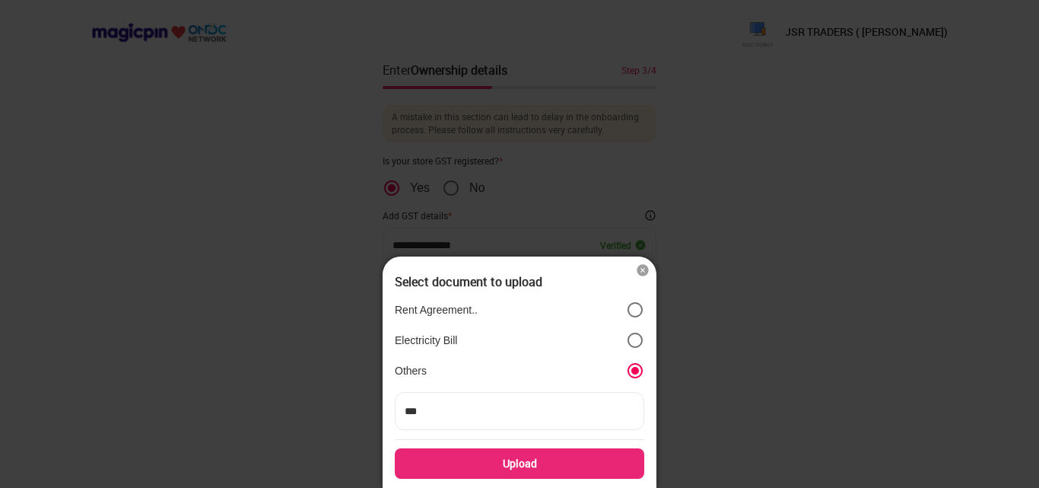
click at [490, 452] on div "Upload" at bounding box center [519, 463] width 249 height 30
click at [0, 0] on input "Upload" at bounding box center [0, 0] width 0 height 0
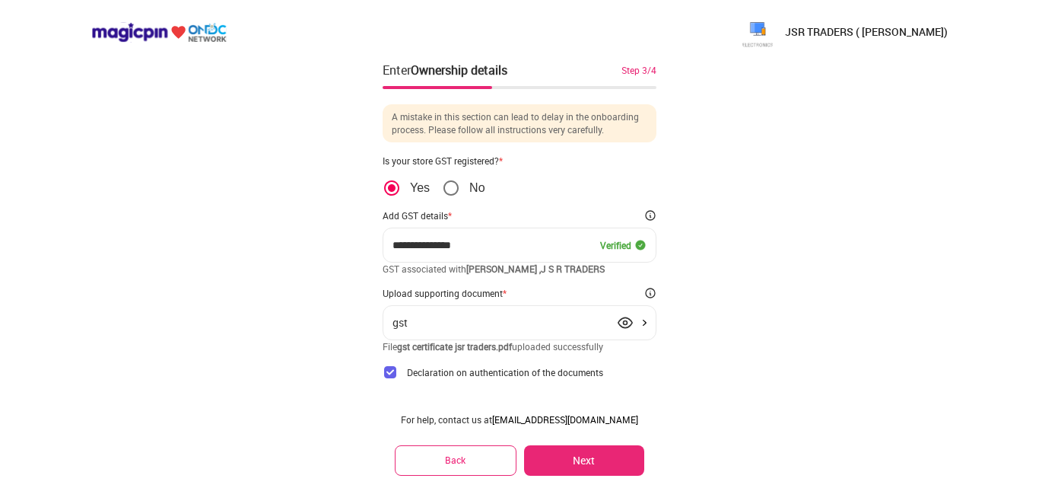
click at [556, 454] on button "Next" at bounding box center [584, 460] width 120 height 30
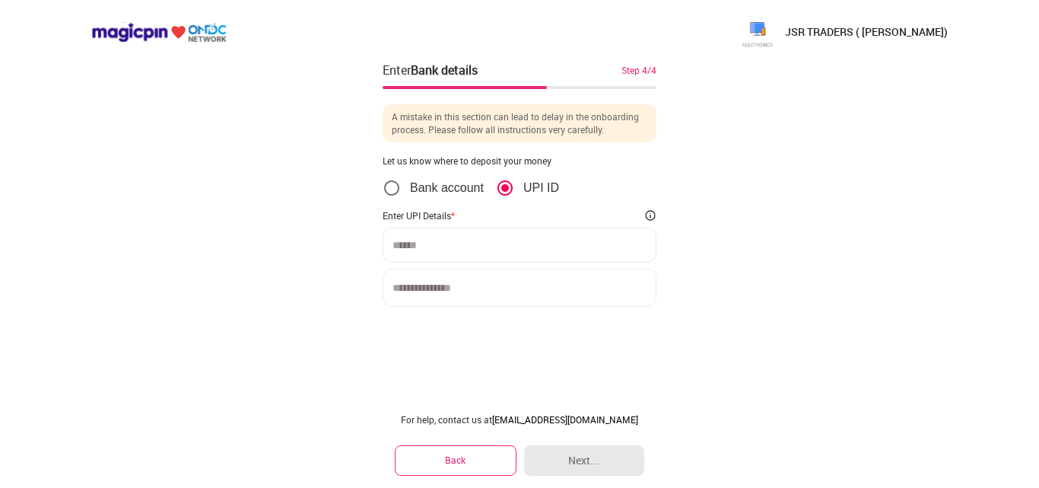
click at [483, 253] on div at bounding box center [520, 244] width 274 height 35
click at [447, 280] on input at bounding box center [520, 287] width 274 height 38
click at [436, 243] on input at bounding box center [519, 245] width 254 height 12
click at [446, 275] on input at bounding box center [520, 287] width 274 height 38
click at [448, 286] on input at bounding box center [520, 287] width 274 height 38
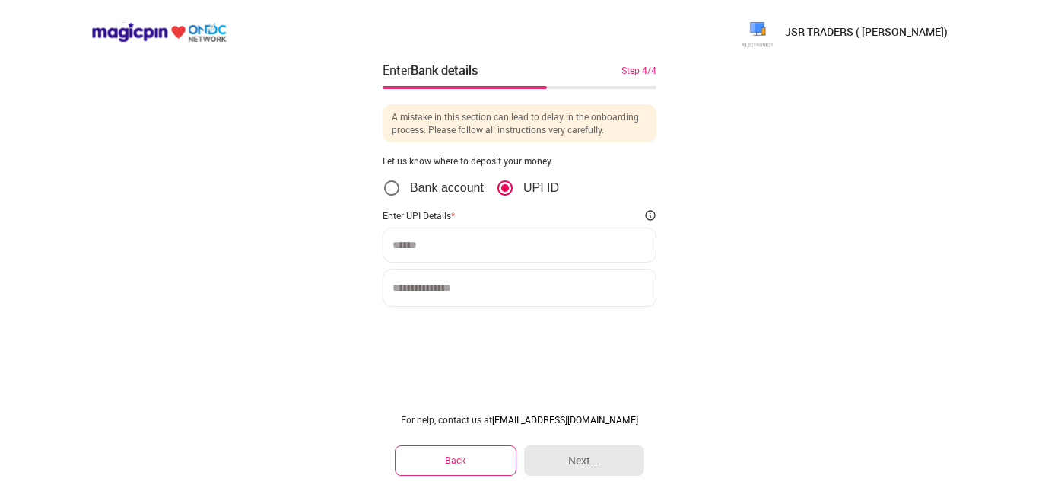
click at [488, 224] on div "Enter UPI Details *" at bounding box center [520, 257] width 274 height 97
click at [447, 240] on input at bounding box center [519, 245] width 254 height 12
type input "*"
type input "**********"
click at [511, 294] on input at bounding box center [520, 287] width 274 height 38
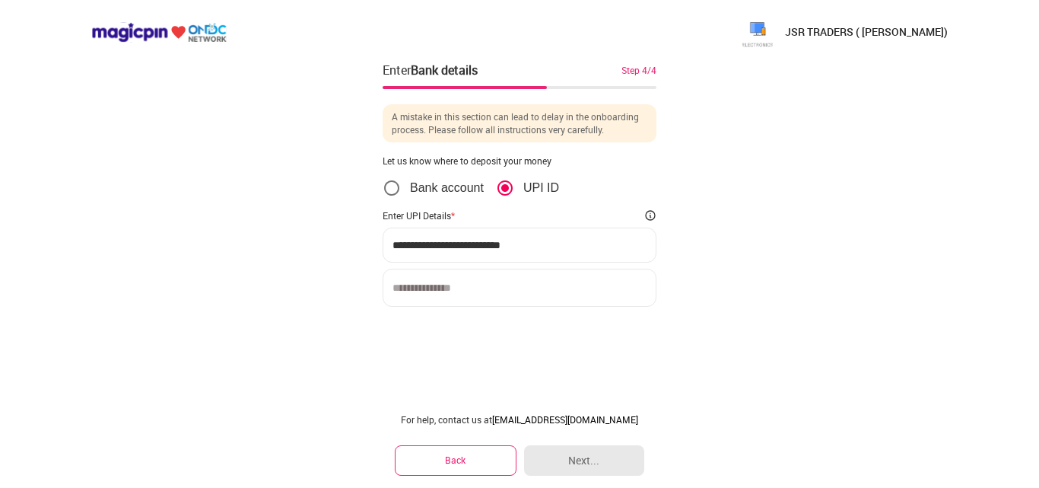
type input "*"
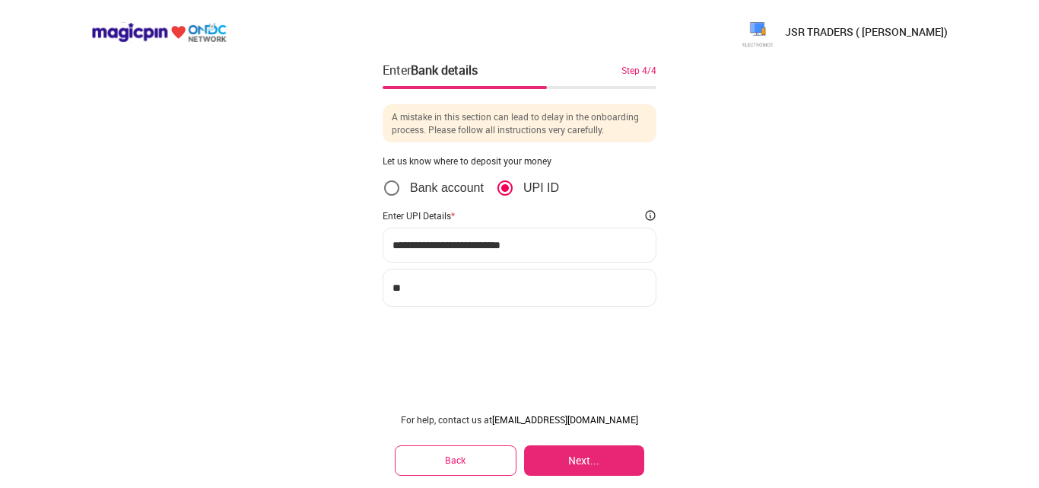
type input "*"
click at [418, 265] on div "**********" at bounding box center [520, 257] width 274 height 97
click at [427, 289] on input "*****" at bounding box center [520, 287] width 274 height 38
type input "**********"
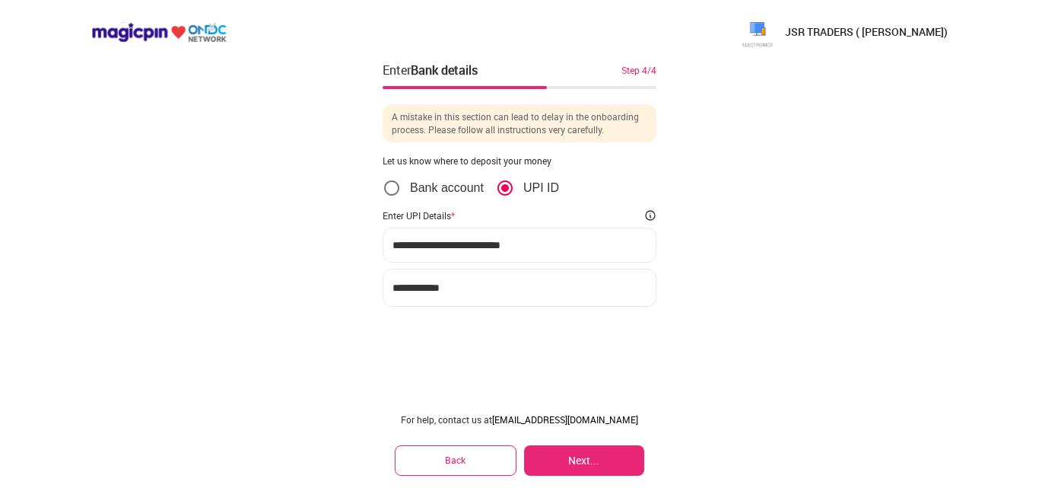
drag, startPoint x: 570, startPoint y: 443, endPoint x: 570, endPoint y: 453, distance: 9.1
click at [570, 443] on div "For help, contact us at [EMAIL_ADDRESS][DOMAIN_NAME] Back Next..." at bounding box center [520, 444] width 274 height 87
click at [570, 454] on button "Next..." at bounding box center [584, 460] width 120 height 30
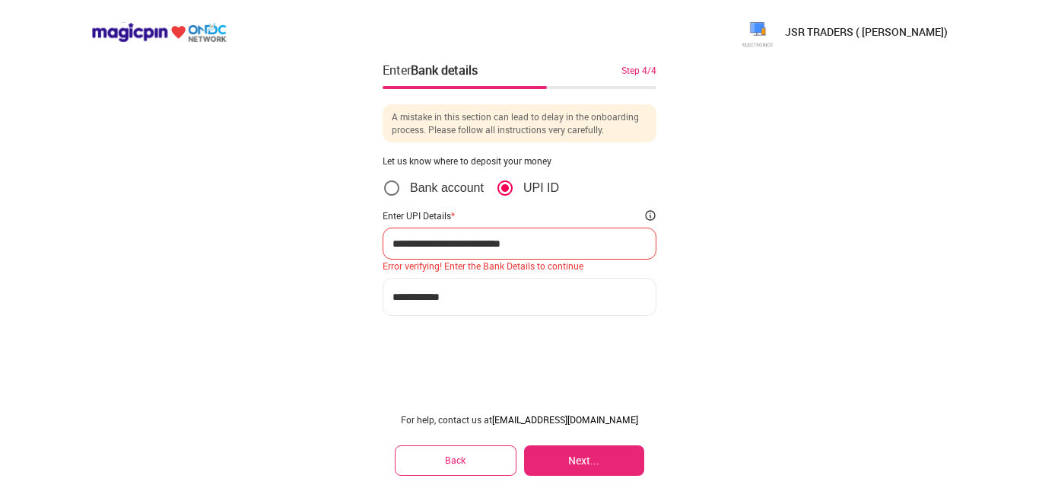
click at [563, 237] on input "**********" at bounding box center [519, 243] width 254 height 12
click at [459, 265] on div "Error verifying! Enter the Bank Details to continue" at bounding box center [520, 265] width 274 height 12
click at [496, 265] on div "Error verifying! Enter the Bank Details to continue" at bounding box center [520, 265] width 274 height 12
click at [511, 265] on div "Error verifying! Enter the Bank Details to continue" at bounding box center [520, 265] width 274 height 12
click at [534, 266] on div "Error verifying! Enter the Bank Details to continue" at bounding box center [520, 265] width 274 height 12
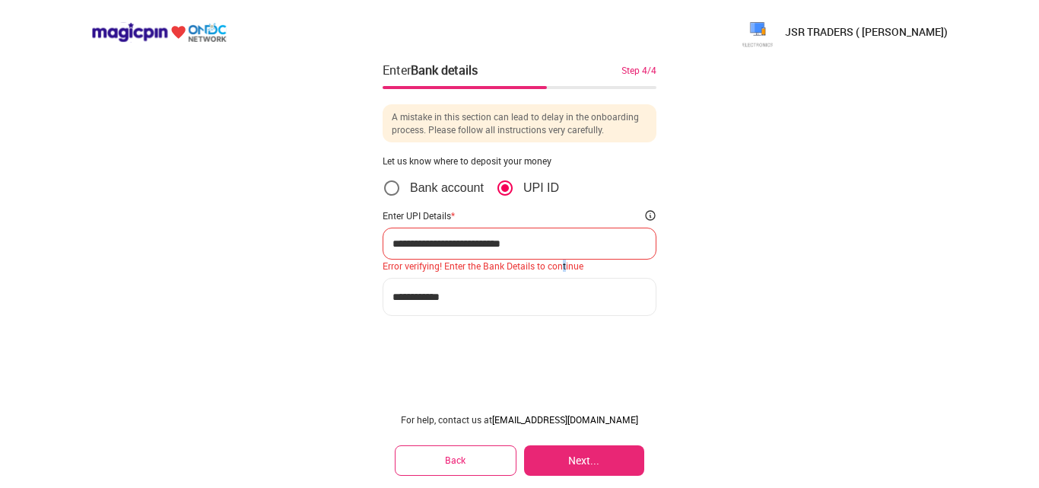
click at [565, 269] on div "Error verifying! Enter the Bank Details to continue" at bounding box center [520, 265] width 274 height 12
click at [514, 256] on div "**********" at bounding box center [520, 243] width 274 height 32
click at [429, 249] on input "**********" at bounding box center [519, 243] width 254 height 12
click at [472, 451] on button "Back" at bounding box center [456, 460] width 122 height 30
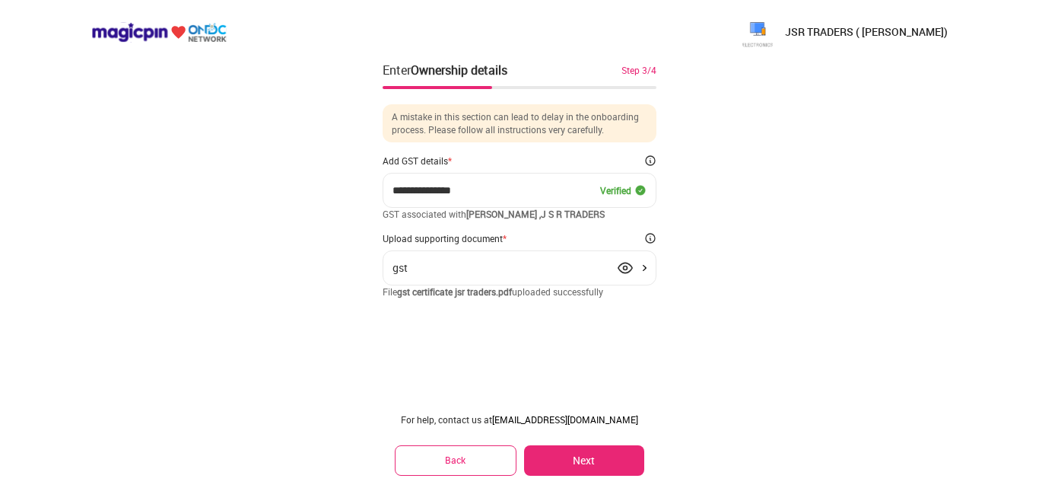
click at [599, 453] on button "Next" at bounding box center [584, 460] width 120 height 30
click at [599, 453] on button at bounding box center [584, 459] width 120 height 31
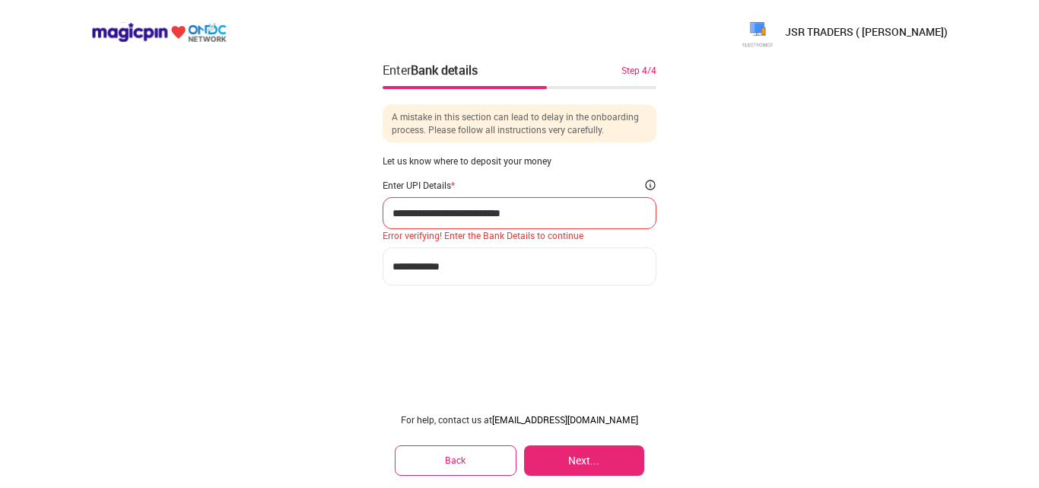
click at [596, 454] on button "Next..." at bounding box center [584, 460] width 120 height 30
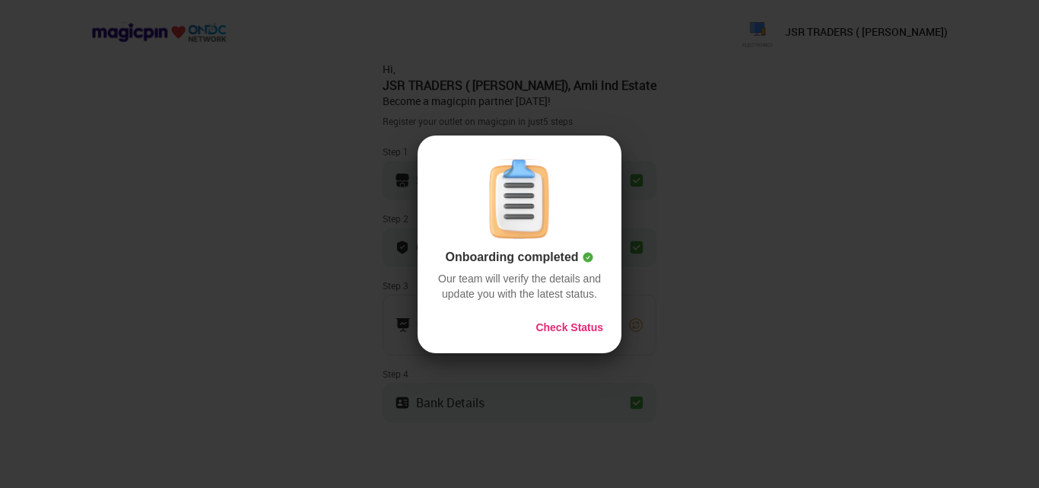
click at [595, 454] on div at bounding box center [519, 244] width 1039 height 488
click at [586, 331] on button "Check Status" at bounding box center [569, 326] width 68 height 15
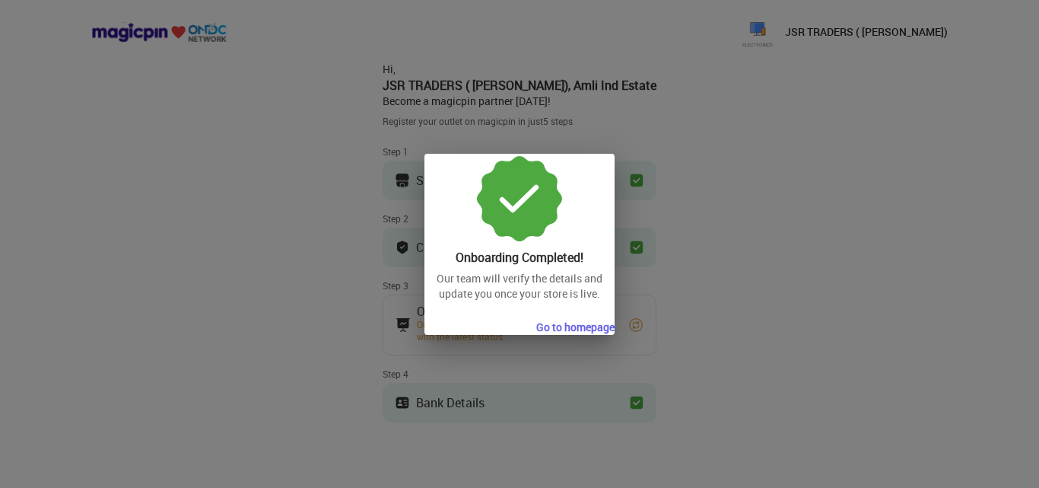
click at [586, 328] on button "Go to homepage" at bounding box center [575, 326] width 78 height 15
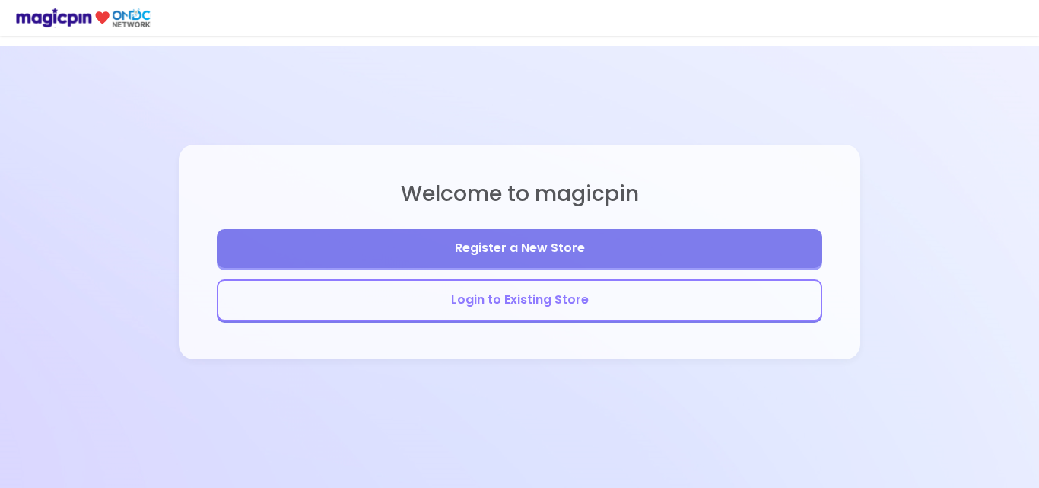
click at [551, 308] on button "Login to Existing Store" at bounding box center [519, 300] width 605 height 42
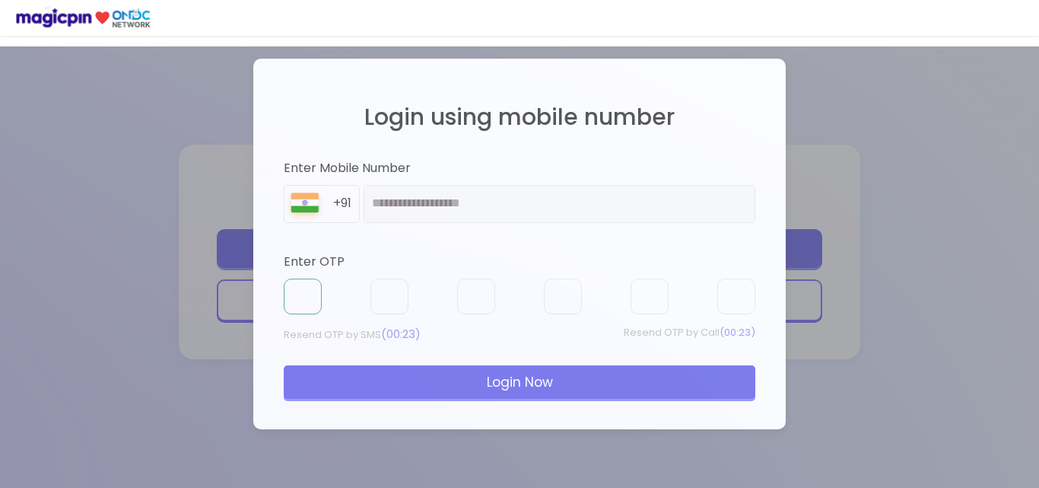
click at [310, 291] on input "text" at bounding box center [303, 296] width 38 height 37
type input "*"
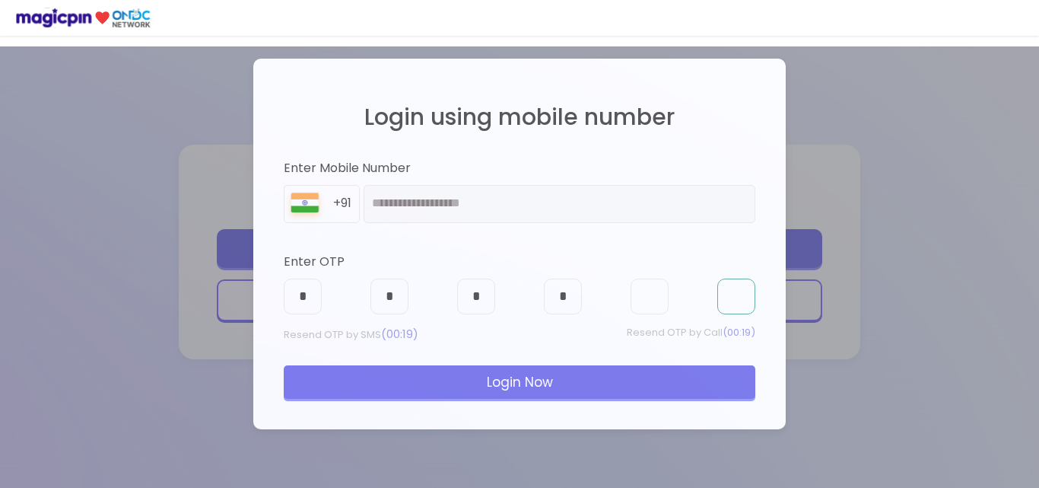
type input "*"
click at [467, 375] on div "Login Now" at bounding box center [520, 381] width 472 height 33
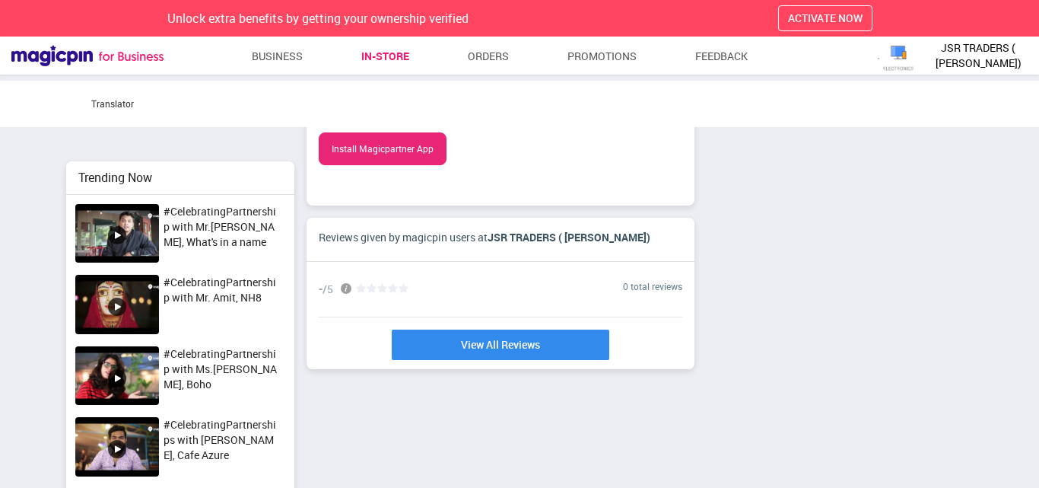
scroll to position [439, 1039]
click at [407, 289] on icon at bounding box center [404, 288] width 11 height 11
click at [406, 289] on icon at bounding box center [404, 288] width 11 height 11
click at [457, 340] on link "View All Reviews" at bounding box center [500, 345] width 229 height 32
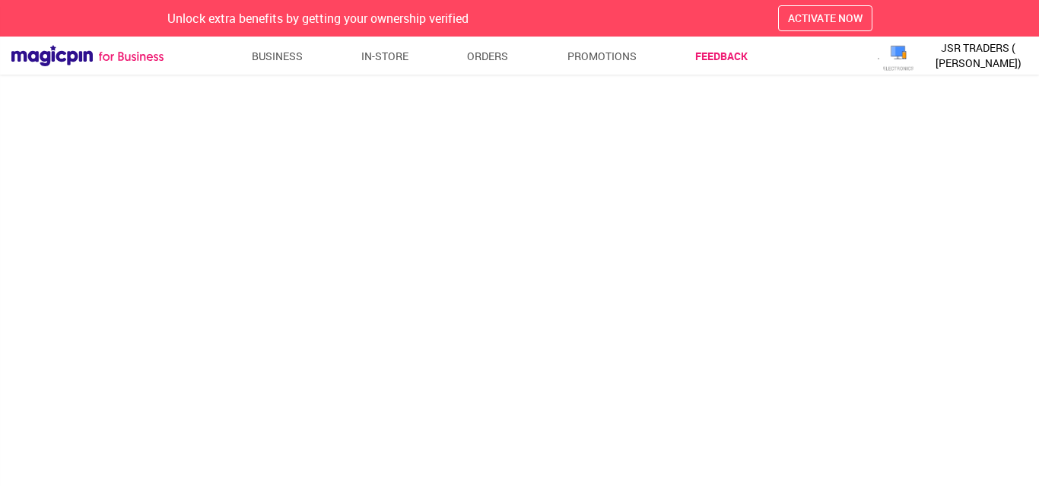
click at [935, 71] on div "JSR TRADERS ( [PERSON_NAME])" at bounding box center [956, 56] width 157 height 38
click at [892, 65] on img "button" at bounding box center [898, 55] width 30 height 30
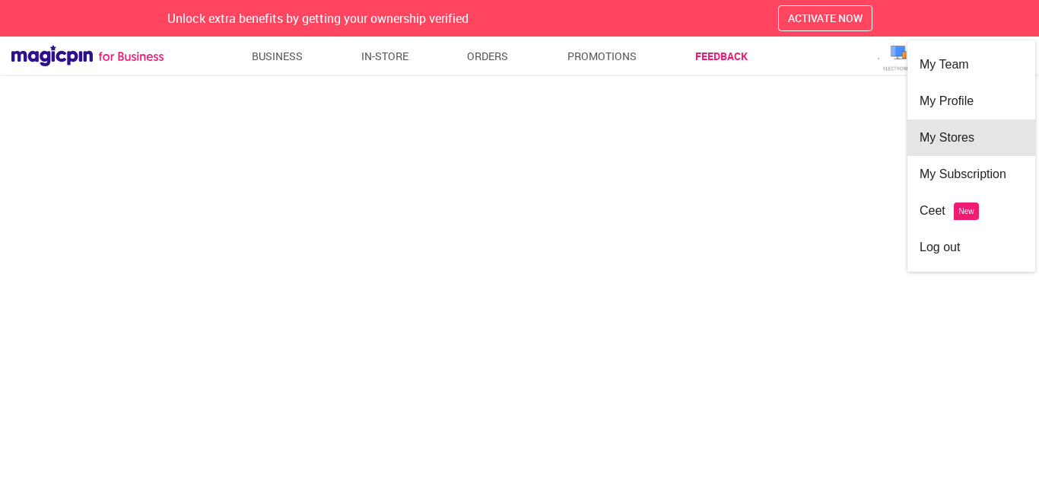
click at [968, 138] on div "My Stores" at bounding box center [971, 137] width 103 height 37
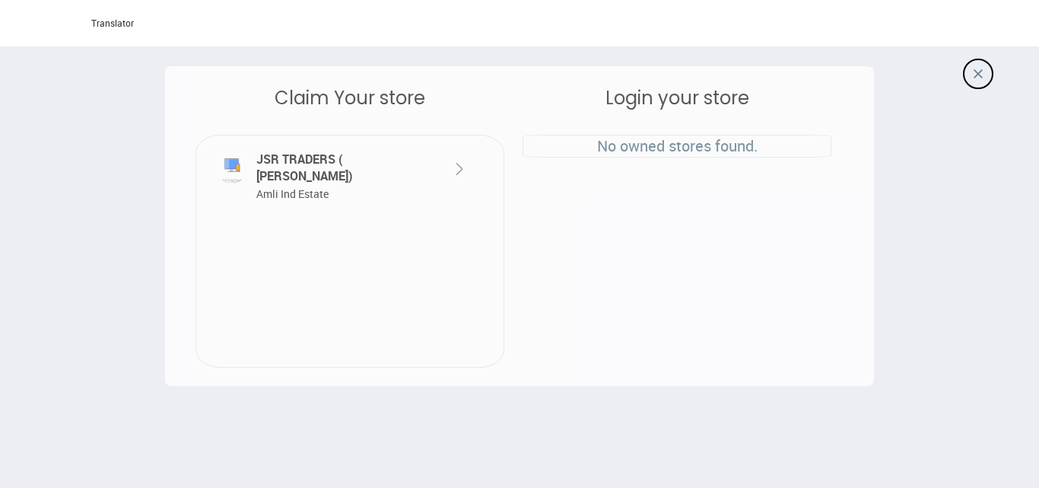
click at [660, 148] on p "No owned stores found." at bounding box center [676, 146] width 307 height 22
click at [974, 71] on img at bounding box center [978, 73] width 9 height 9
